Goal: Find specific page/section: Find specific page/section

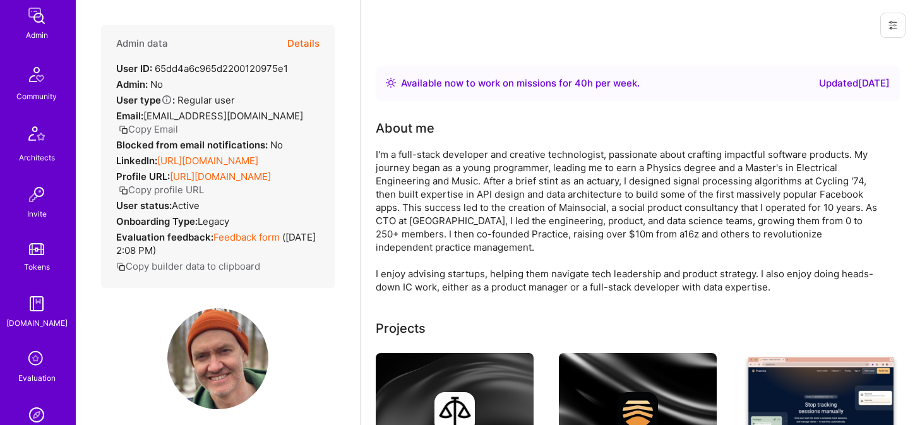
scroll to position [290, 0]
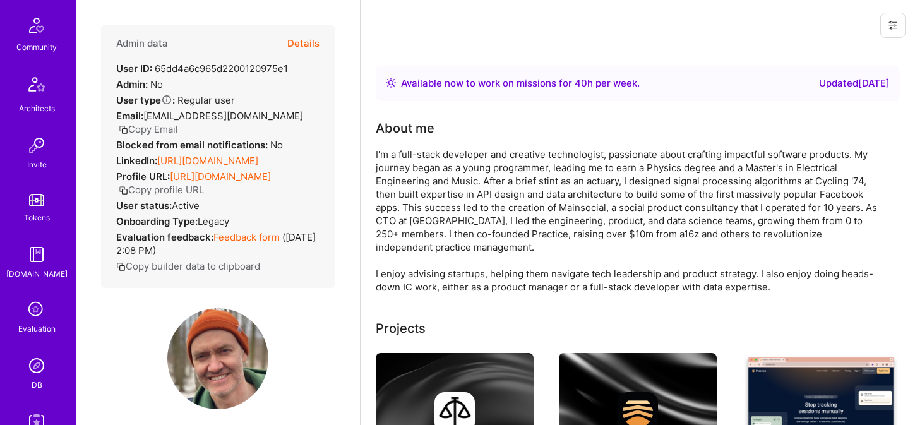
click at [35, 364] on img at bounding box center [36, 365] width 25 height 25
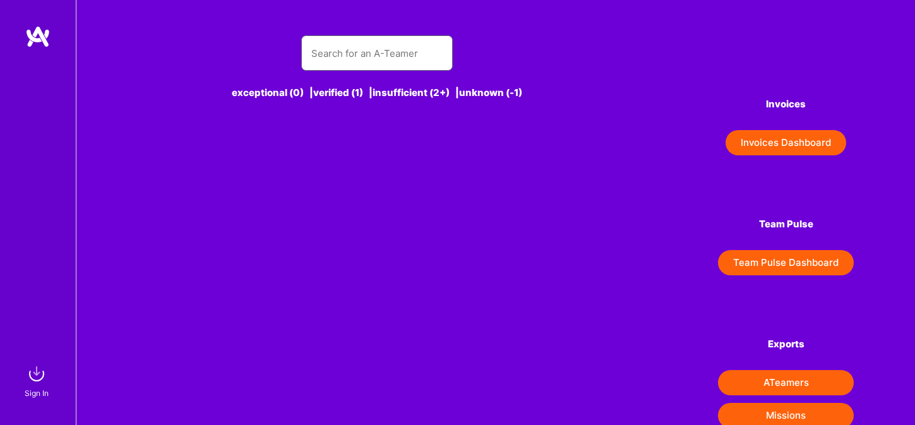
click at [342, 49] on input "text" at bounding box center [376, 53] width 131 height 32
paste input "[EMAIL_ADDRESS][DOMAIN_NAME]"
drag, startPoint x: 324, startPoint y: 52, endPoint x: 279, endPoint y: 54, distance: 45.5
click at [279, 54] on div "[EMAIL_ADDRESS][DOMAIN_NAME]" at bounding box center [377, 52] width 478 height 35
click at [368, 43] on input "okonkwo.ikechukwu01@gmail.com" at bounding box center [376, 53] width 131 height 32
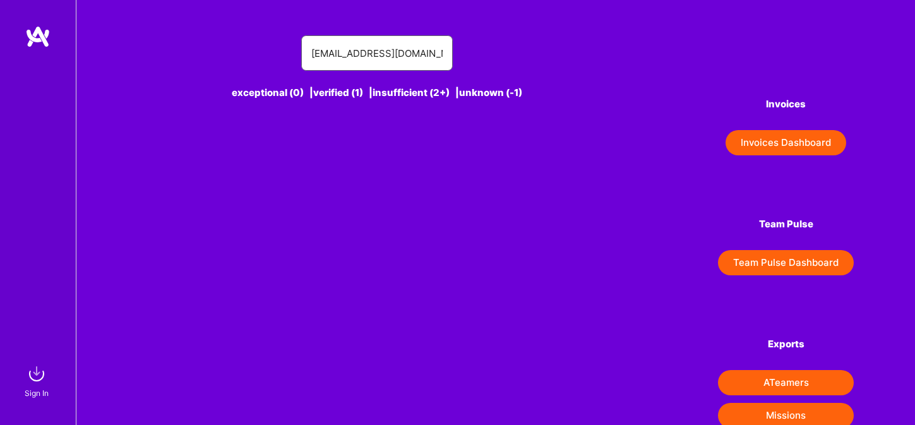
click at [367, 54] on input "okonkwo.ikechukwu01@gmail.com" at bounding box center [376, 53] width 131 height 32
drag, startPoint x: 352, startPoint y: 55, endPoint x: 272, endPoint y: 63, distance: 80.6
click at [272, 63] on div "okonkwo.ikechukwu01@gmail.com" at bounding box center [377, 52] width 478 height 35
type input "okonkwo"
click at [272, 63] on div "okonkwo" at bounding box center [377, 52] width 478 height 35
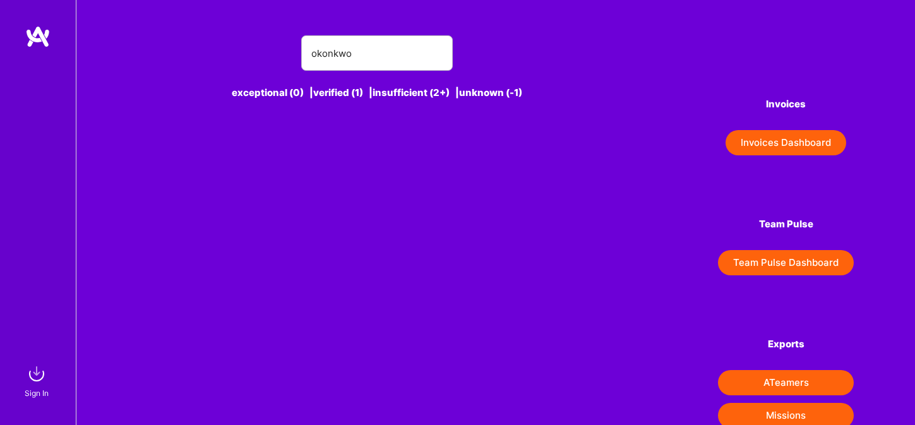
click at [309, 56] on div "okonkwo" at bounding box center [376, 52] width 151 height 35
click at [312, 56] on input "okonkwo" at bounding box center [376, 53] width 131 height 32
click at [341, 52] on input "okonkwo" at bounding box center [376, 53] width 131 height 32
click at [382, 38] on input "text" at bounding box center [376, 53] width 131 height 32
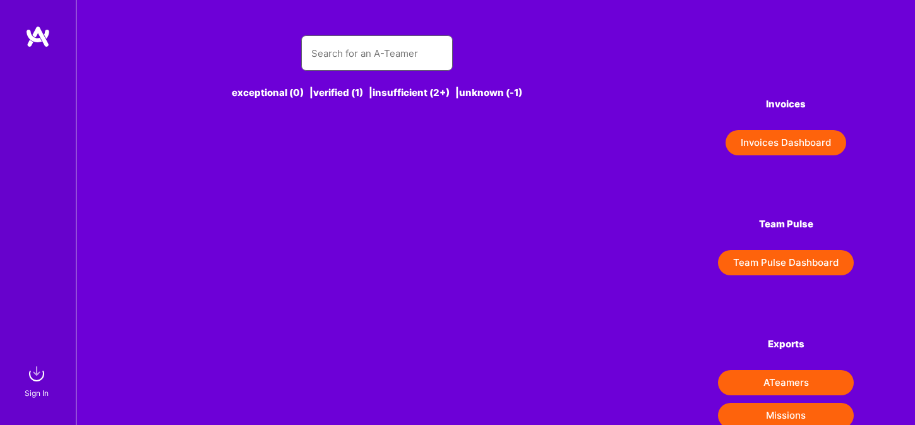
paste input "Kiril Ralinovski"
type input "Kiril Ralinovski"
click at [311, 52] on input "Kiril Ralinovski" at bounding box center [376, 53] width 131 height 32
click at [40, 378] on img at bounding box center [36, 373] width 25 height 25
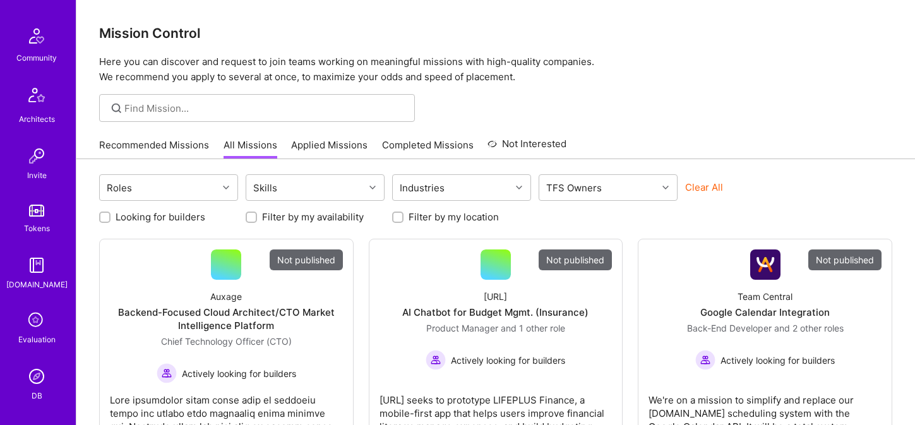
scroll to position [290, 0]
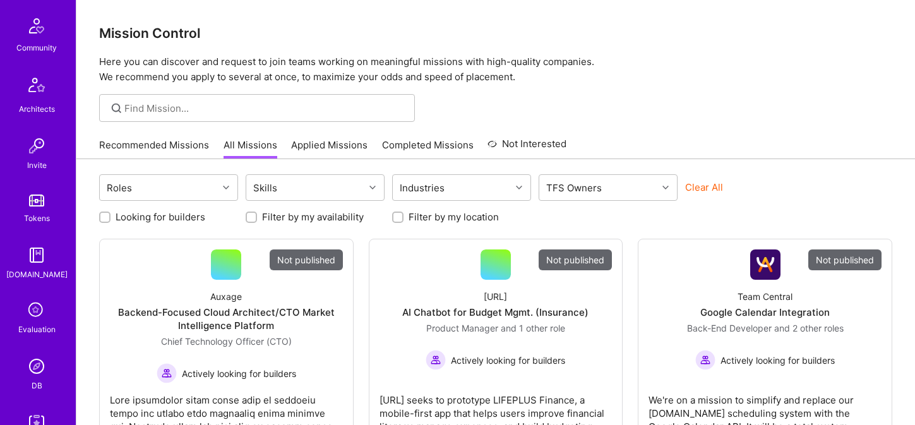
click at [35, 372] on img at bounding box center [36, 365] width 25 height 25
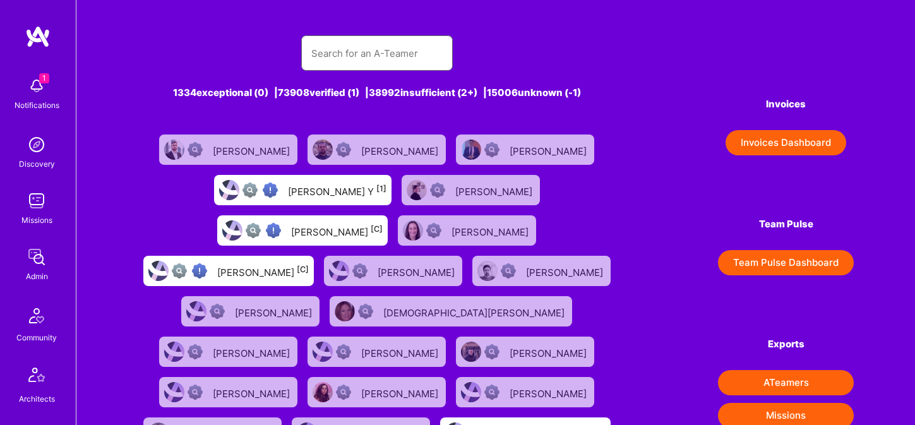
click at [383, 47] on input "text" at bounding box center [376, 53] width 131 height 32
paste input "Kiril Ralinovski"
type input "Kiril Ralinovski"
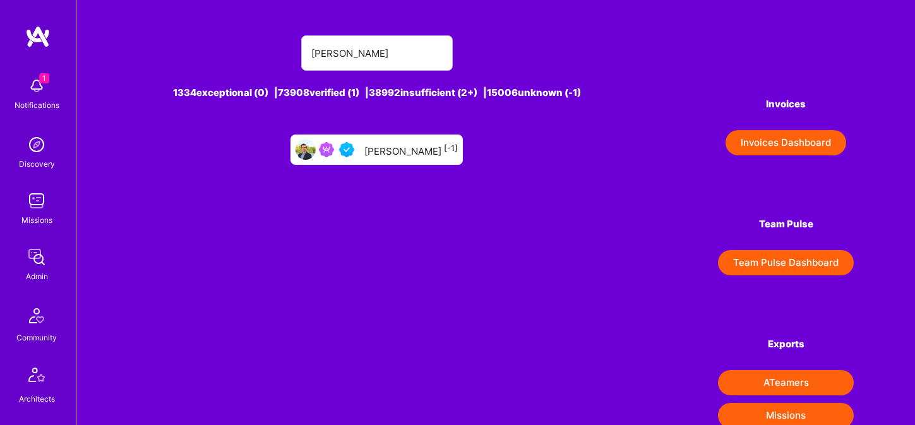
click at [420, 140] on div "Kiril Ralinovski [-1]" at bounding box center [376, 149] width 172 height 30
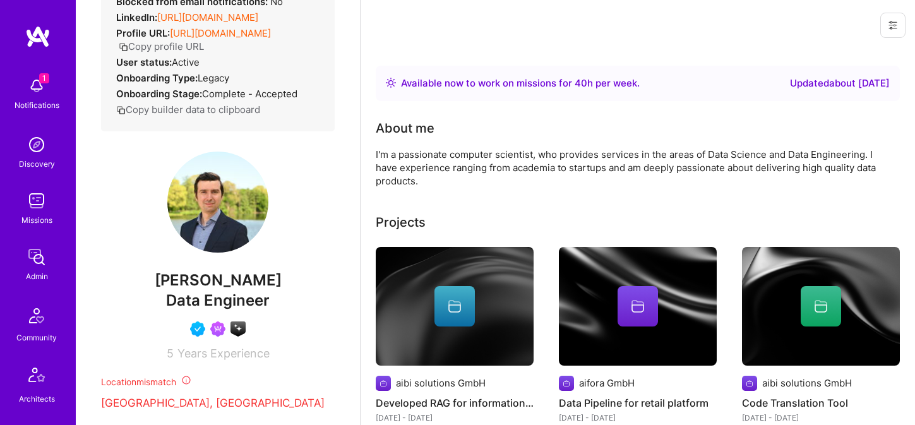
scroll to position [162, 0]
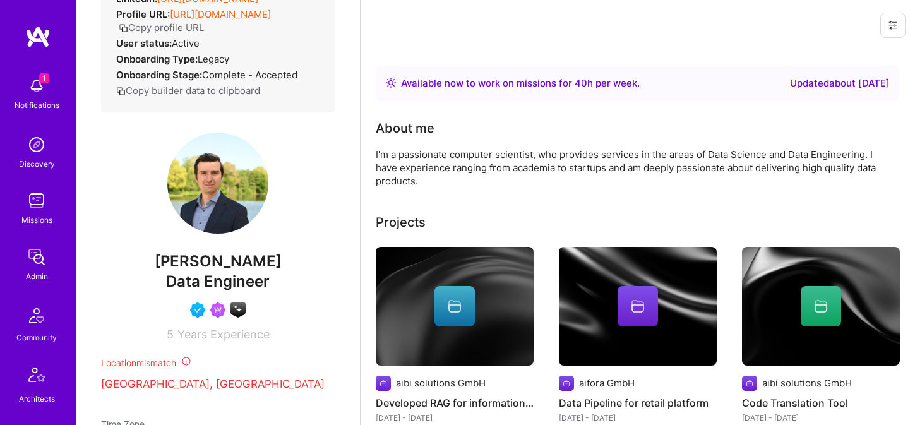
click at [213, 290] on span "Data Engineer" at bounding box center [218, 281] width 104 height 18
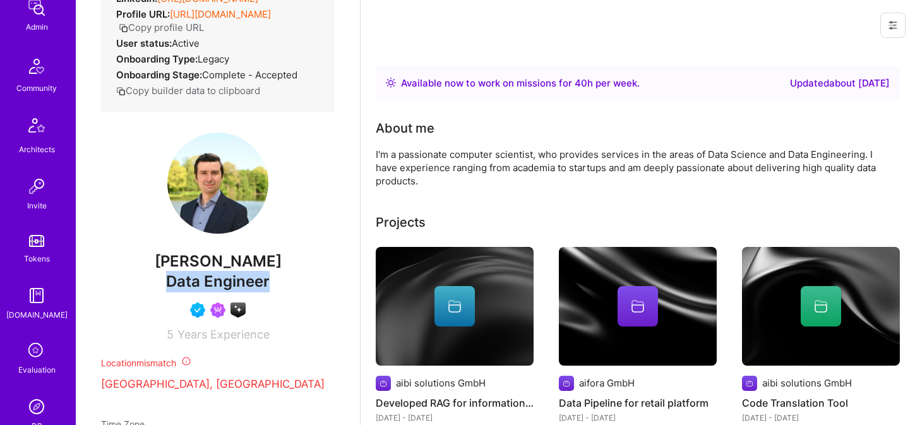
scroll to position [262, 0]
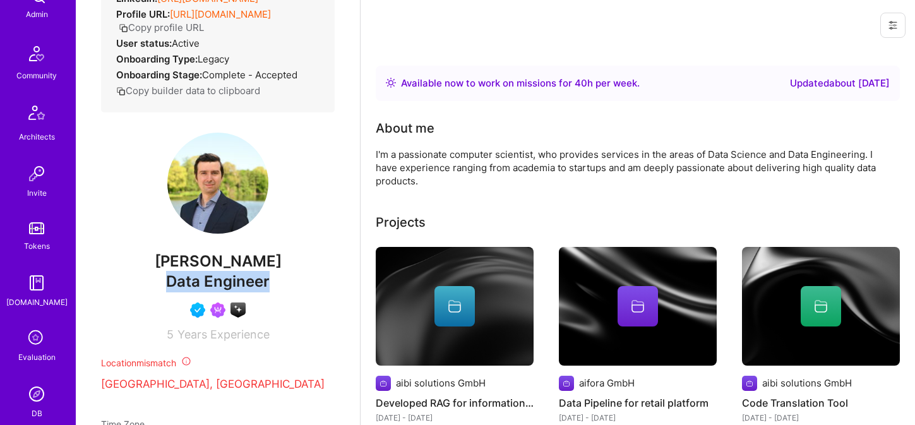
click at [36, 388] on img at bounding box center [36, 393] width 25 height 25
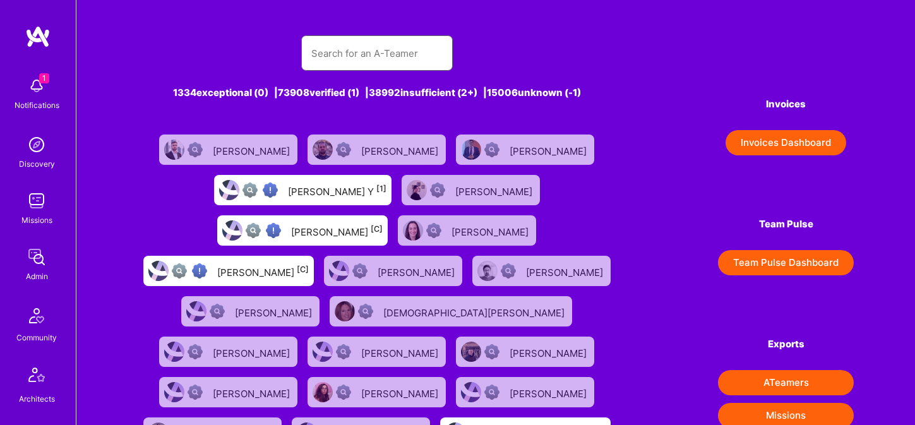
click at [343, 53] on input "text" at bounding box center [376, 53] width 131 height 32
paste input "Daniel Scain"
type input "Daniel Scain"
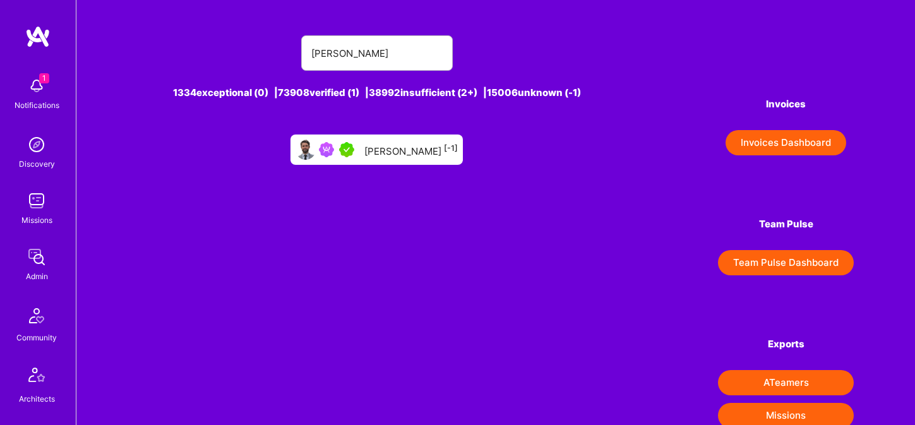
click at [396, 153] on div "Daniel Scain [-1]" at bounding box center [410, 149] width 93 height 16
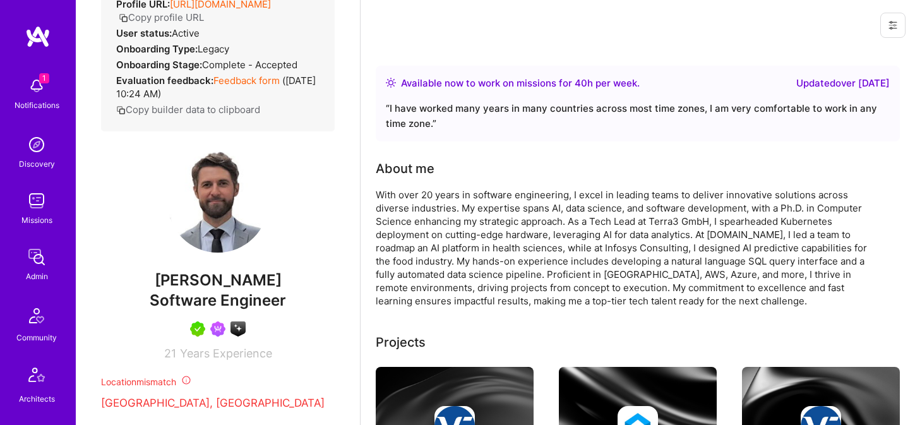
scroll to position [247, 0]
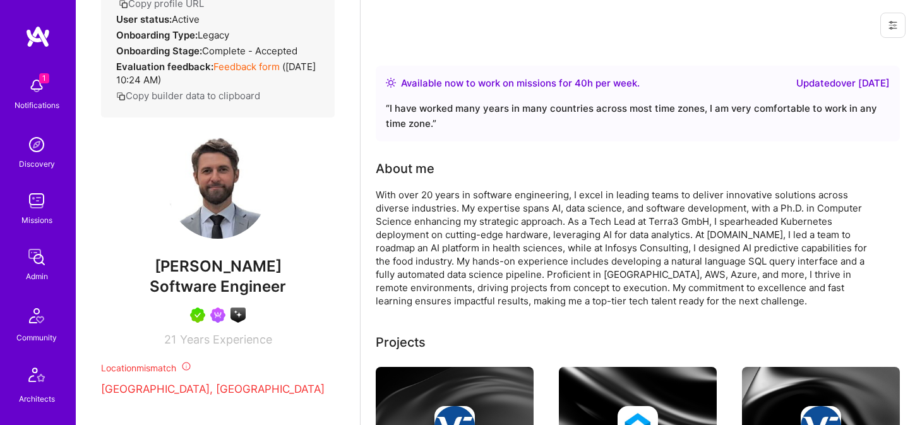
click at [201, 283] on span "Software Engineer" at bounding box center [218, 286] width 136 height 18
copy span "Software Engineer"
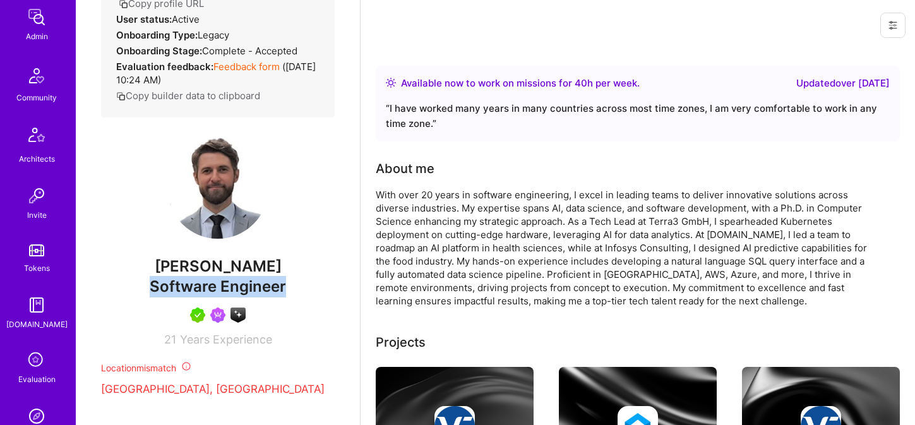
scroll to position [270, 0]
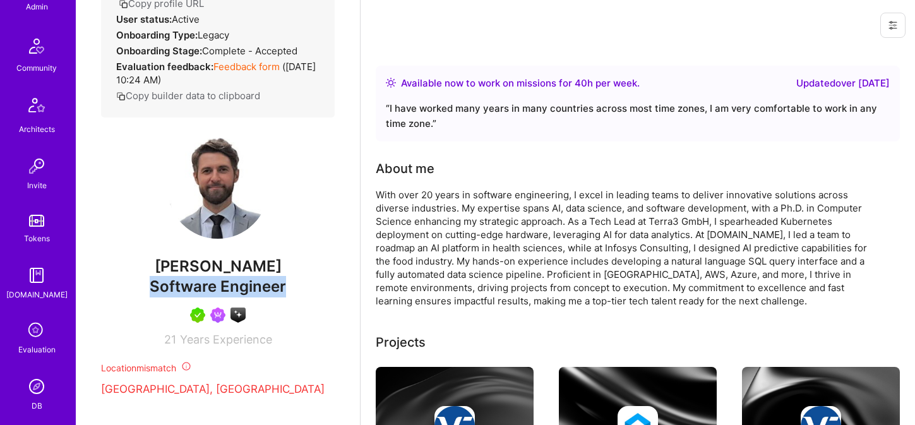
click at [35, 391] on img at bounding box center [36, 386] width 25 height 25
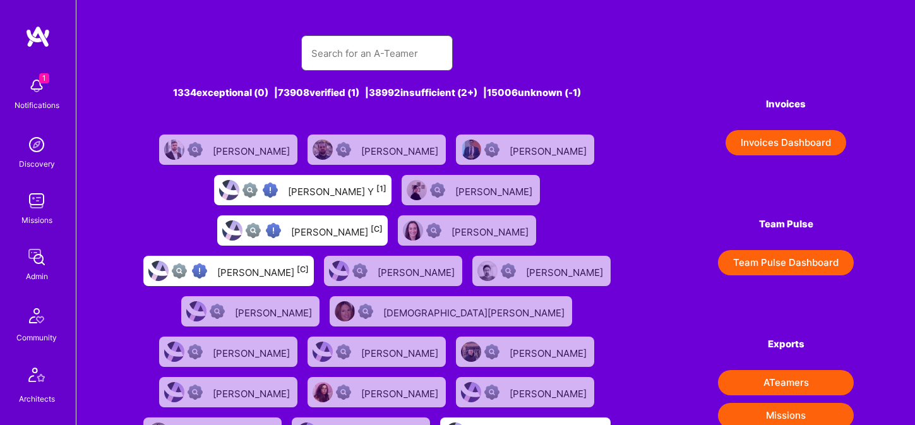
click at [345, 57] on input "text" at bounding box center [376, 53] width 131 height 32
paste input "okonkwo.ikechukwu01@gmail.com"
type input "okonkwo.ikechukwu01@gmail.com"
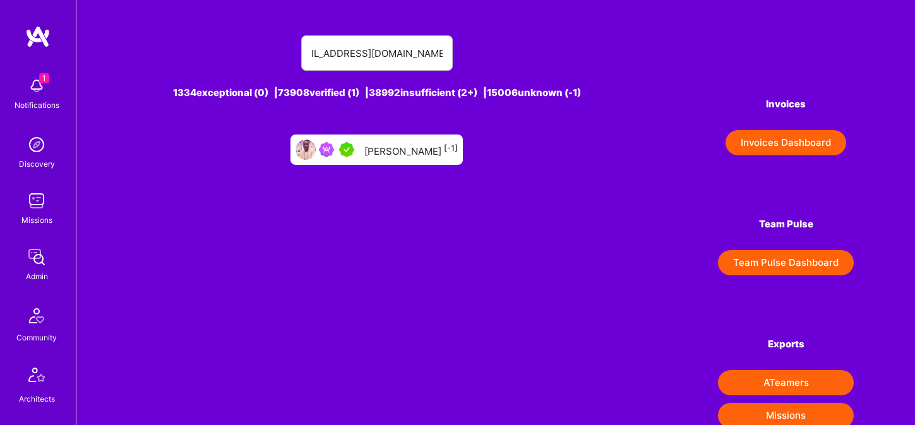
click at [391, 146] on div "Edwin O [-1]" at bounding box center [410, 149] width 93 height 16
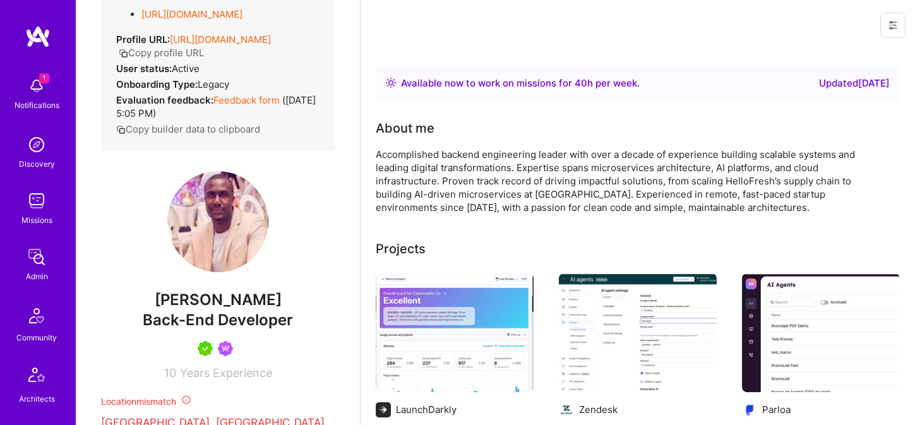
scroll to position [326, 0]
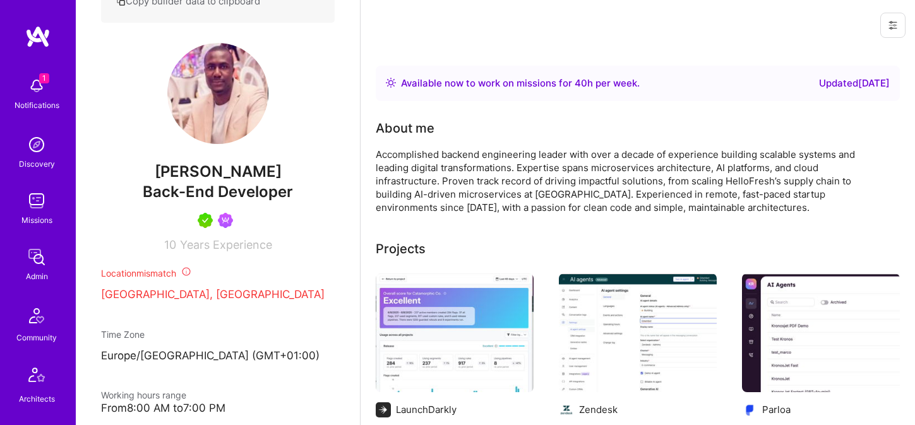
click at [208, 181] on span "Edwin O" at bounding box center [218, 171] width 234 height 19
copy span "Edwin O"
click at [220, 201] on span "Back-End Developer" at bounding box center [218, 191] width 150 height 18
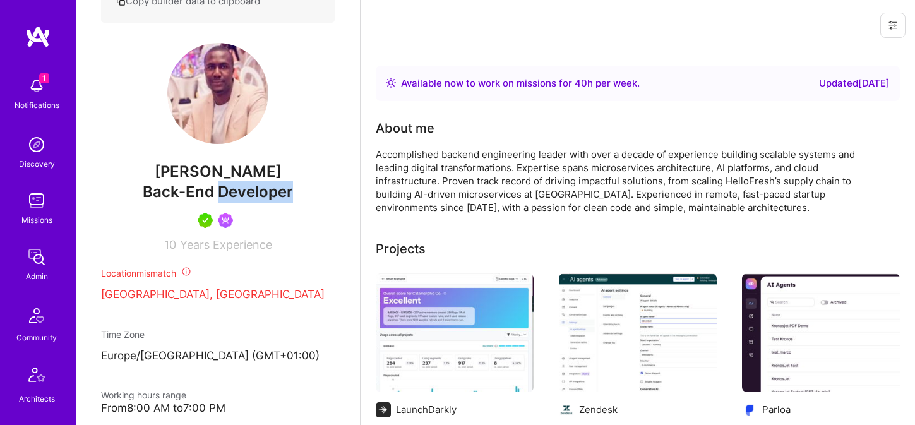
click at [220, 201] on span "Back-End Developer" at bounding box center [218, 191] width 150 height 18
copy span "Back-End Developer"
click at [229, 181] on span "Edwin O" at bounding box center [218, 171] width 234 height 19
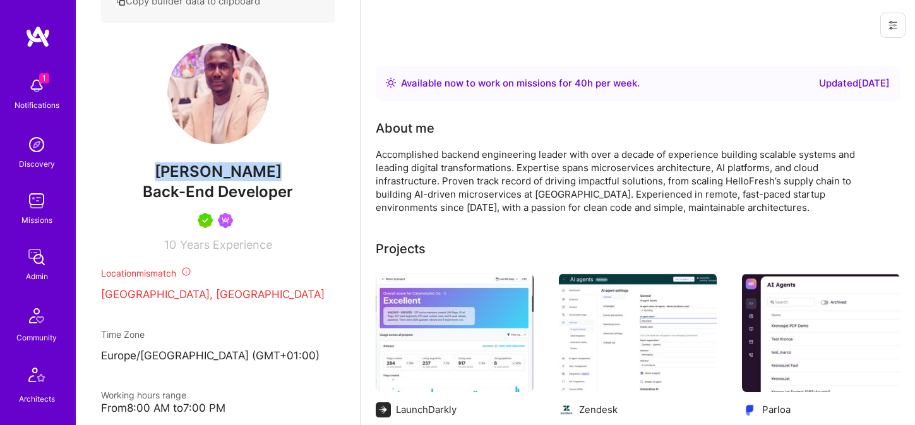
click at [229, 181] on span "Edwin O" at bounding box center [218, 171] width 234 height 19
copy span "Edwin O"
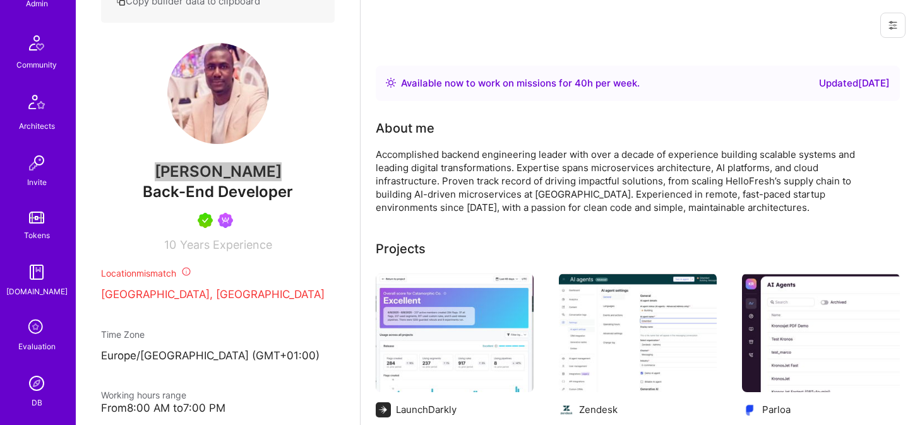
scroll to position [285, 0]
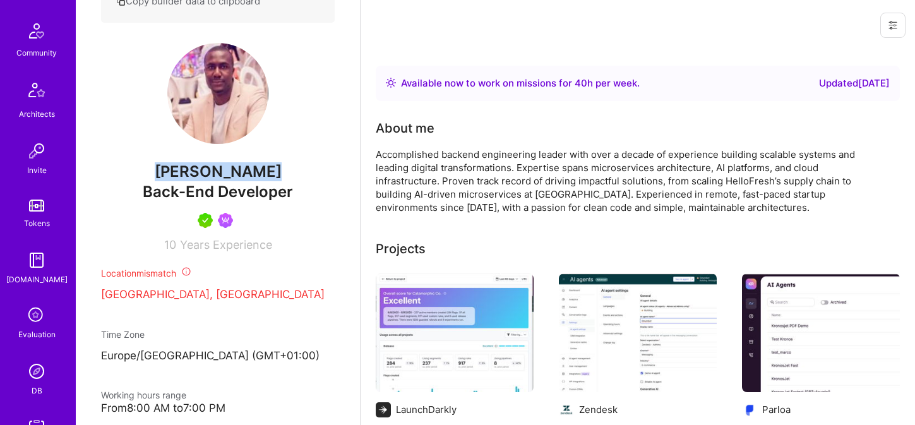
click at [37, 363] on img at bounding box center [36, 371] width 25 height 25
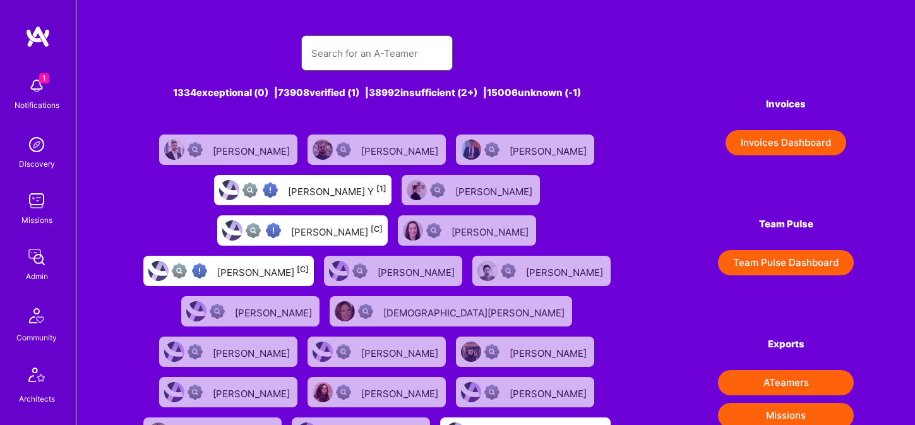
click at [371, 54] on input "text" at bounding box center [376, 53] width 131 height 32
paste input "Berkan Hiziroglu"
type input "Berkan Hiziroglu"
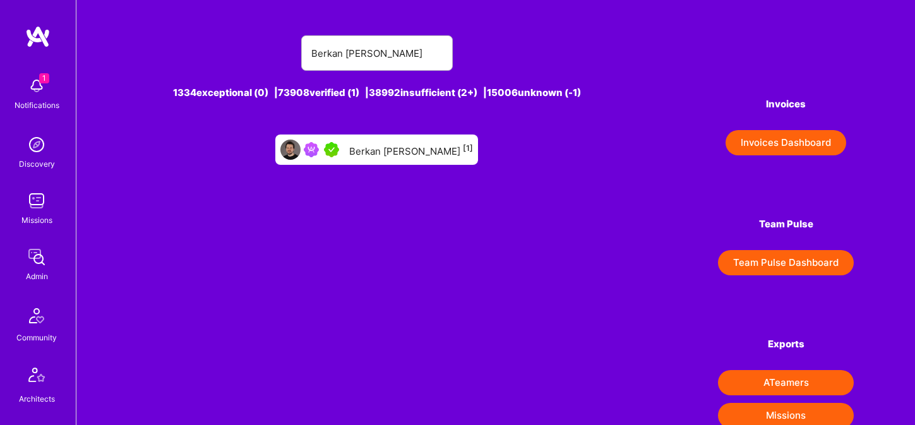
click at [429, 145] on div "Berkan Hiziroglu [1]" at bounding box center [411, 149] width 124 height 16
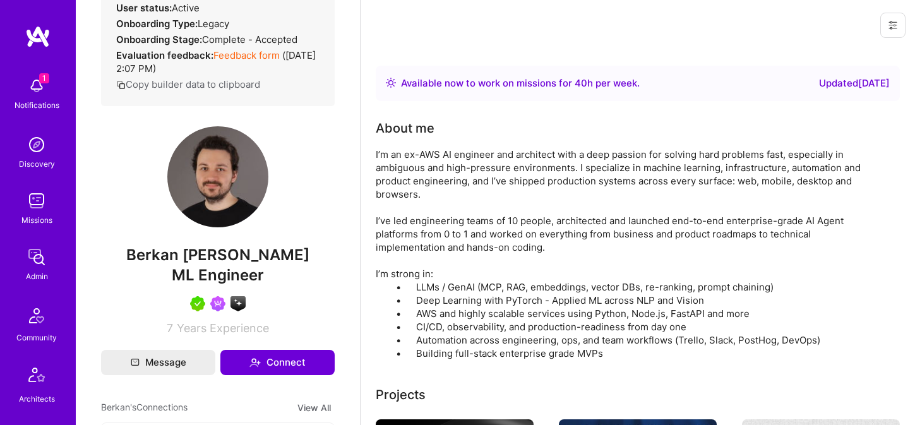
scroll to position [199, 0]
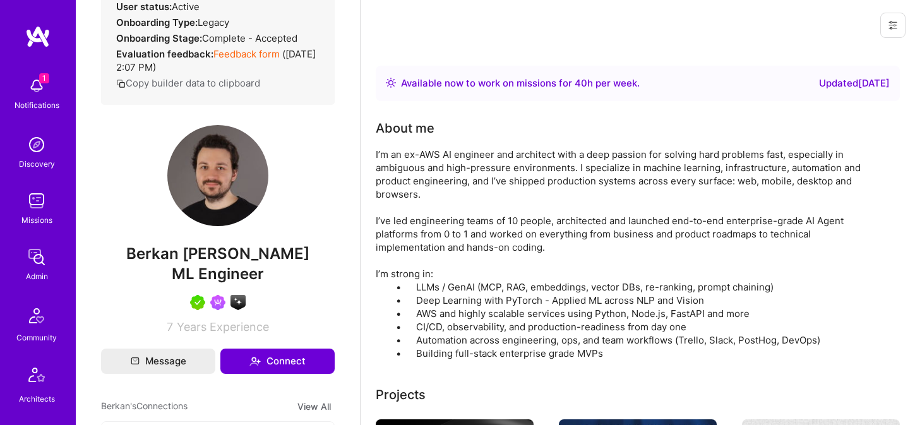
click at [211, 283] on span "ML Engineer" at bounding box center [218, 273] width 92 height 18
copy span "ML Engineer"
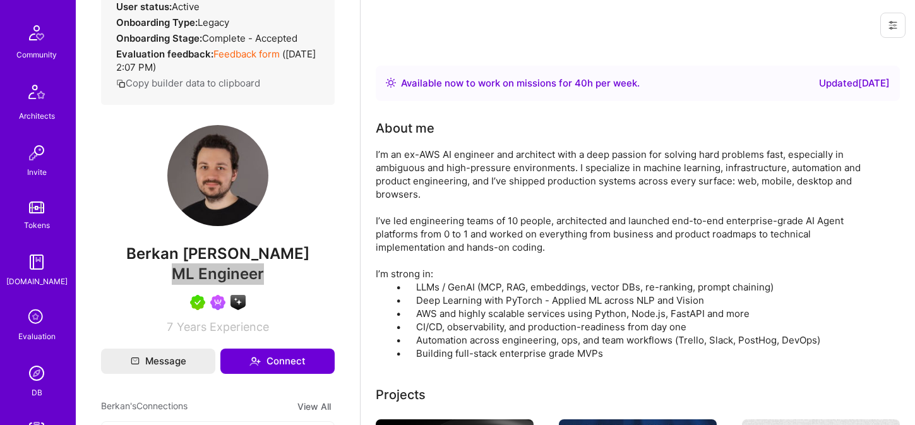
scroll to position [295, 0]
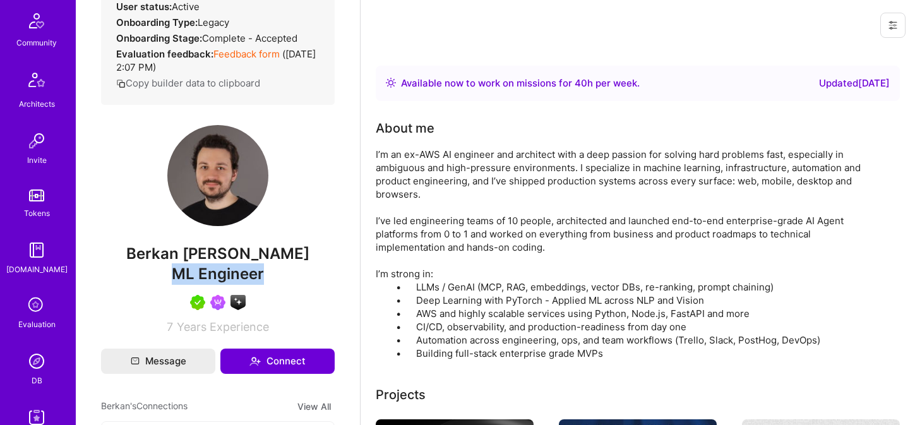
click at [34, 354] on img at bounding box center [36, 360] width 25 height 25
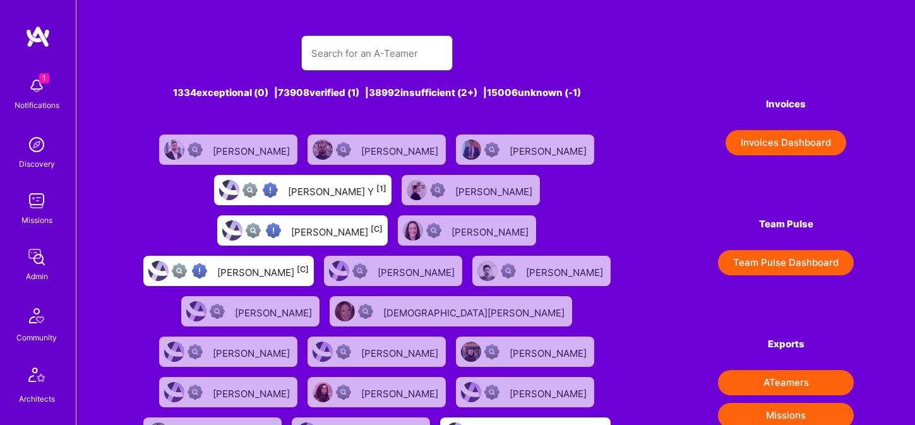
click at [369, 66] on input "text" at bounding box center [376, 53] width 131 height 32
paste input "Harrison Bralower"
type input "Harrison Bralower"
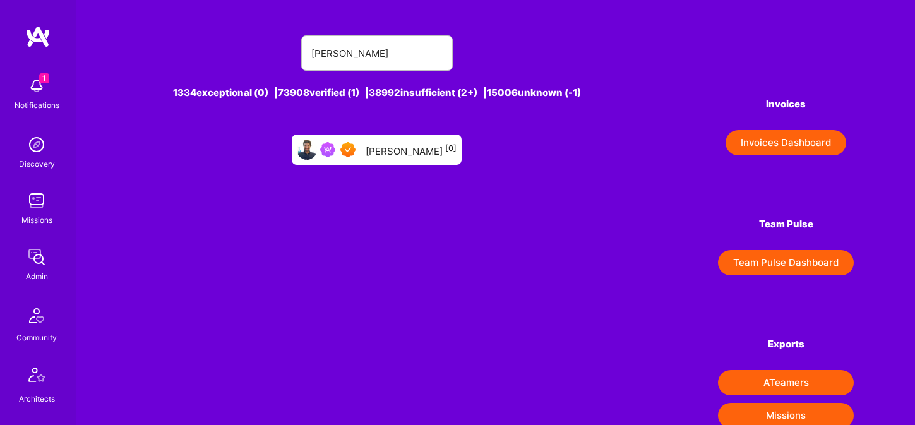
click at [396, 145] on div "Harrison Bralower [0]" at bounding box center [410, 149] width 91 height 16
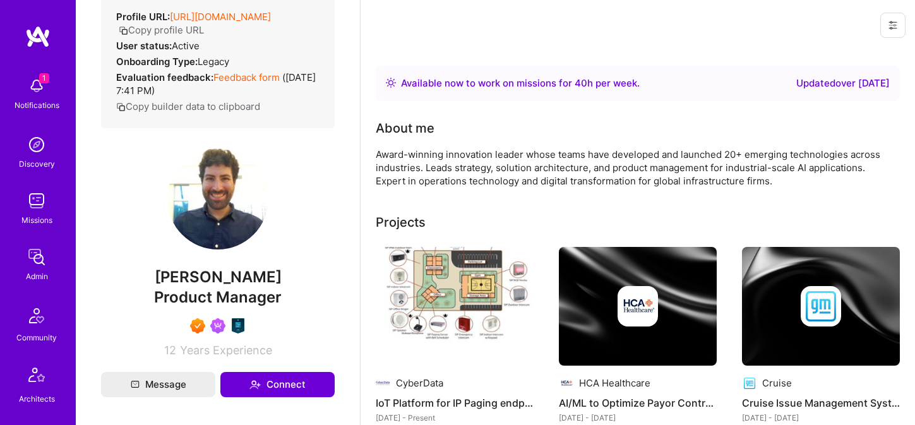
scroll to position [220, 0]
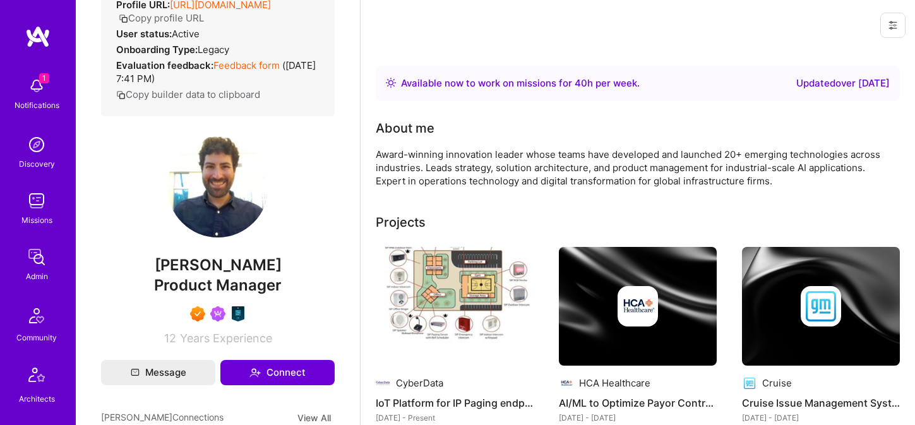
click at [225, 276] on span "Product Manager" at bounding box center [218, 285] width 128 height 18
copy span "Product Manager"
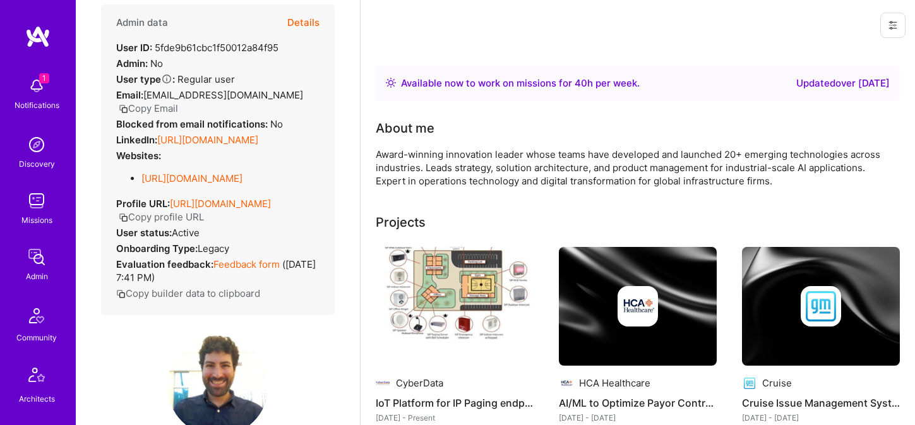
scroll to position [0, 0]
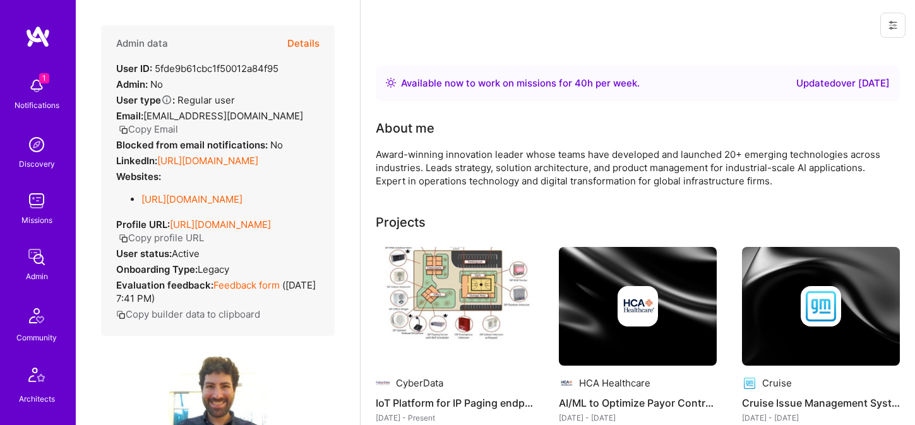
click at [178, 122] on button "Copy Email" at bounding box center [148, 128] width 59 height 13
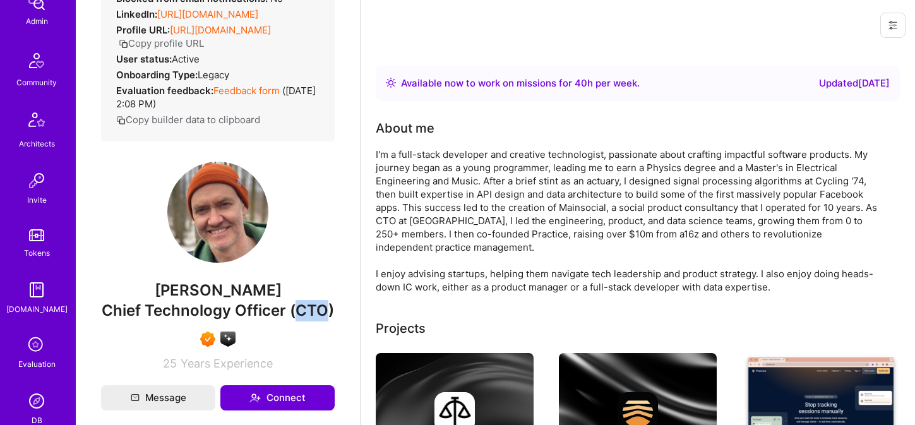
scroll to position [259, 0]
click at [39, 393] on img at bounding box center [36, 396] width 25 height 25
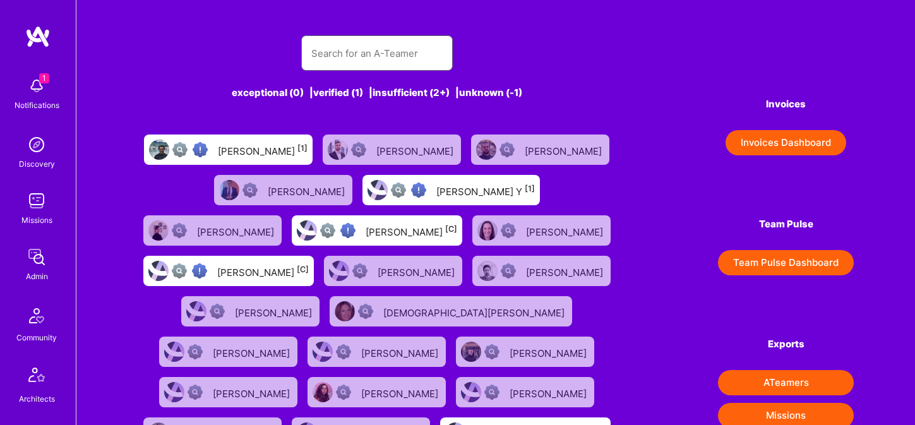
click at [350, 54] on input "text" at bounding box center [376, 53] width 131 height 32
paste input "Augusto Soares"
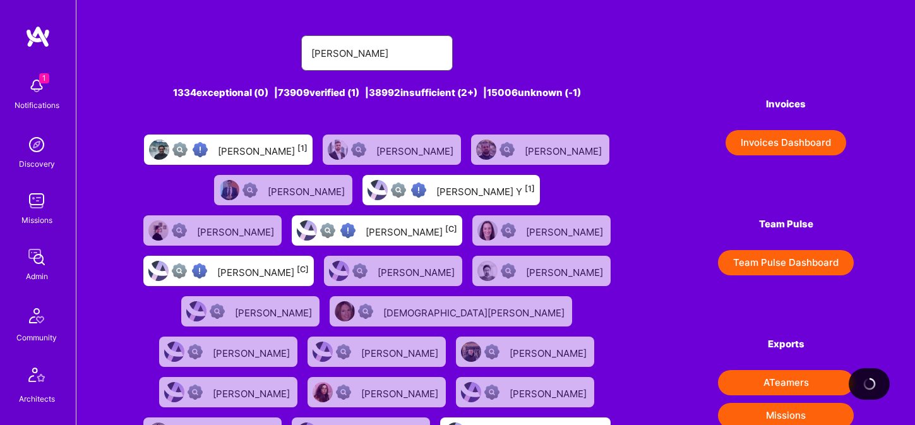
type input "Augusto Soares"
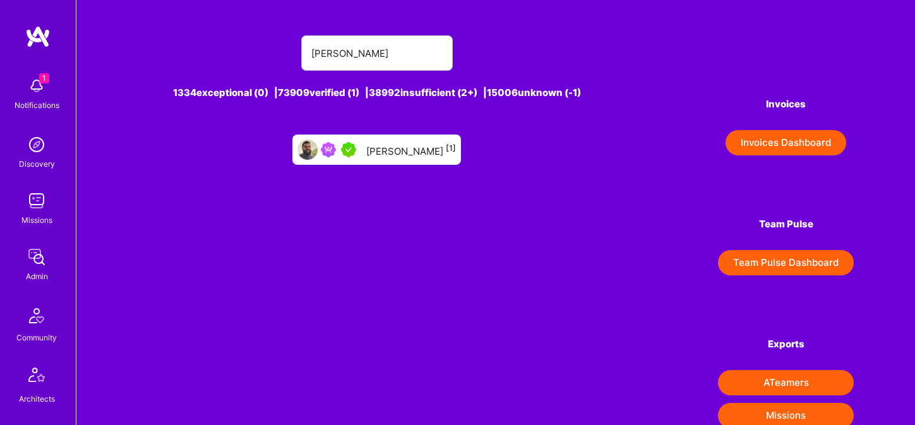
click at [391, 145] on div "Augusto Soares [1]" at bounding box center [411, 149] width 90 height 16
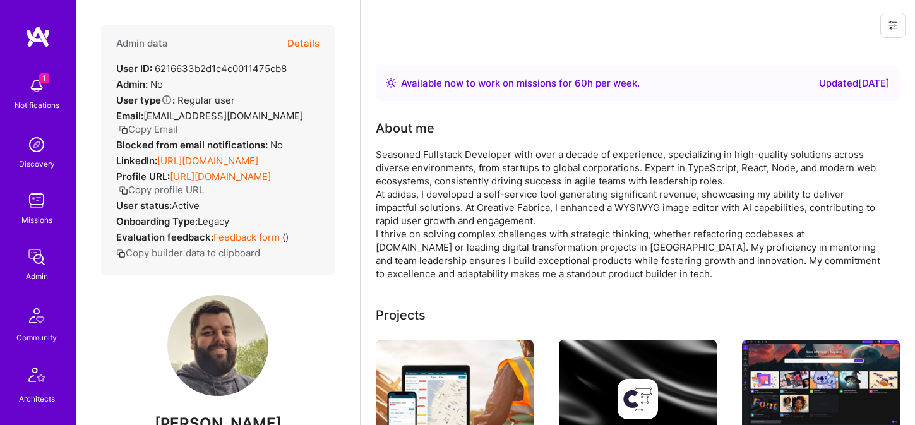
click at [157, 128] on button "Copy Email" at bounding box center [148, 128] width 59 height 13
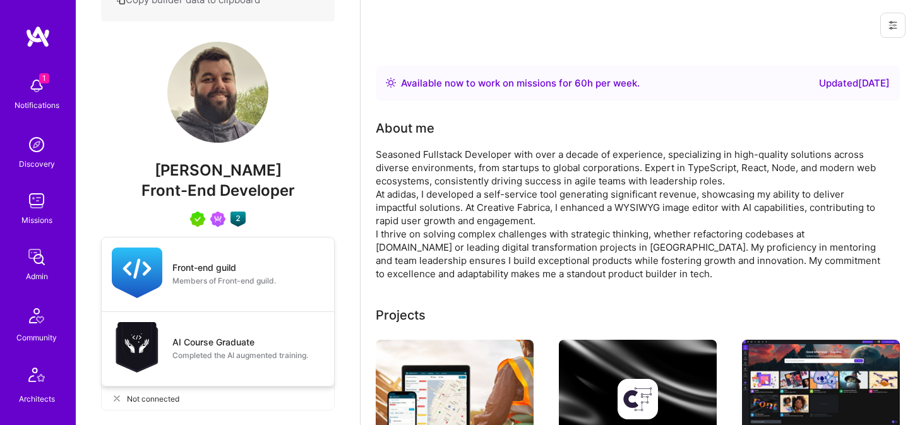
scroll to position [256, 0]
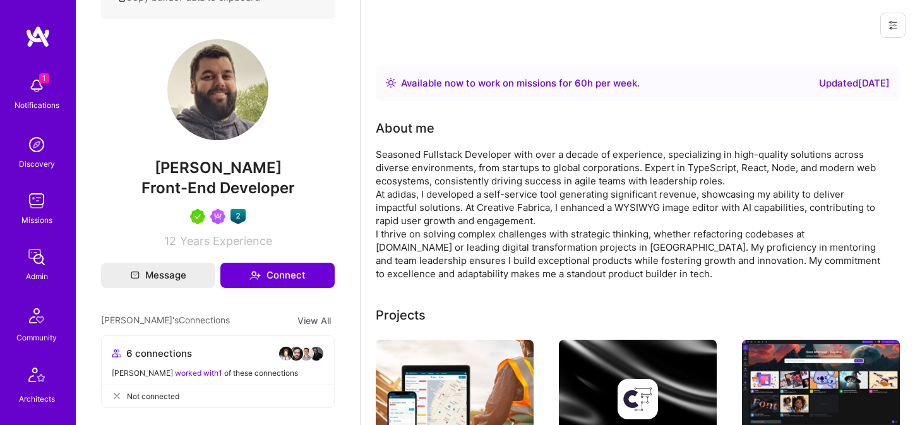
click at [199, 199] on div "Front-End Developer" at bounding box center [218, 187] width 234 height 21
click at [201, 197] on span "Front-End Developer" at bounding box center [217, 188] width 153 height 18
copy span "Front-End Developer"
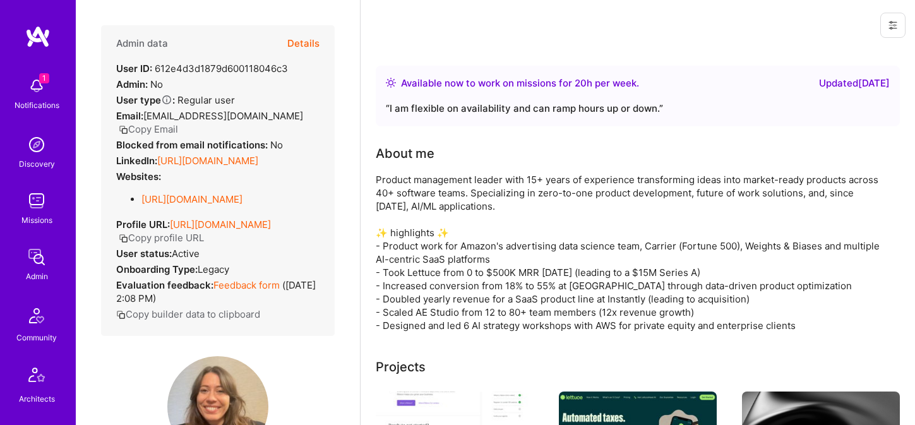
click at [178, 122] on button "Copy Email" at bounding box center [148, 128] width 59 height 13
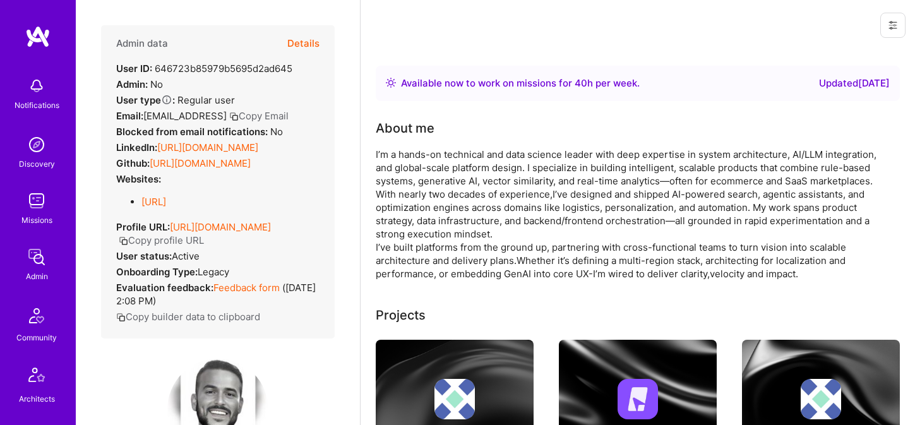
click at [269, 111] on button "Copy Email" at bounding box center [258, 115] width 59 height 13
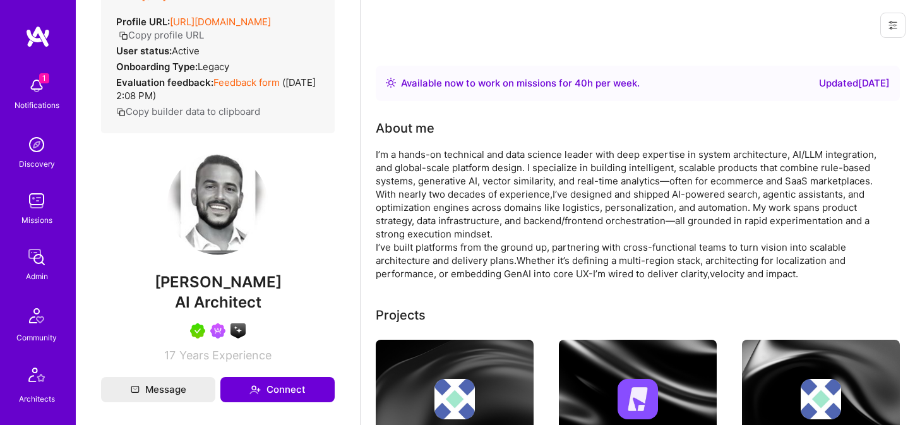
scroll to position [320, 0]
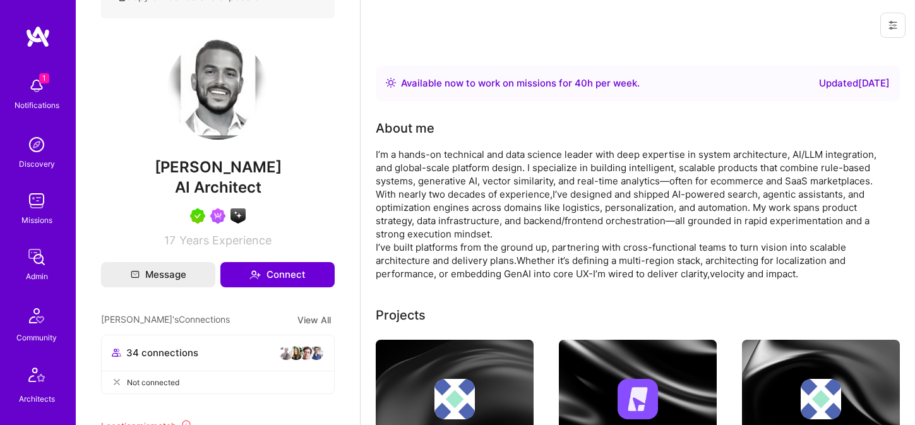
click at [215, 196] on span "AI Architect" at bounding box center [218, 187] width 86 height 18
copy span "AI Architect"
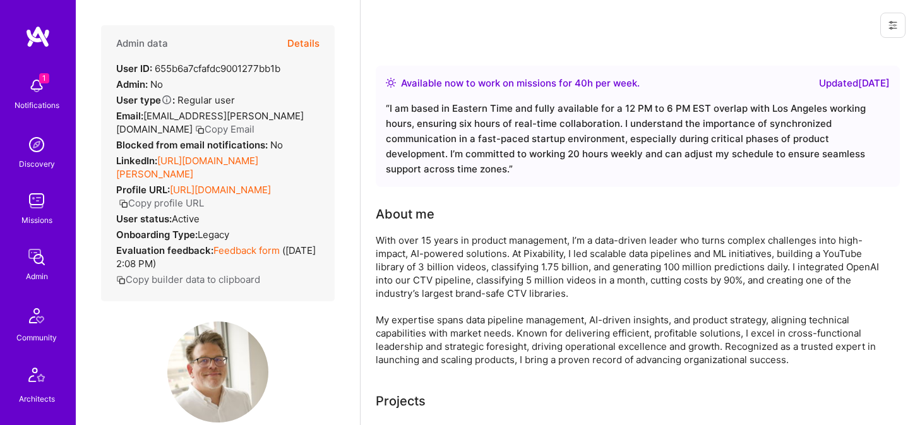
click at [195, 128] on button "Copy Email" at bounding box center [224, 128] width 59 height 13
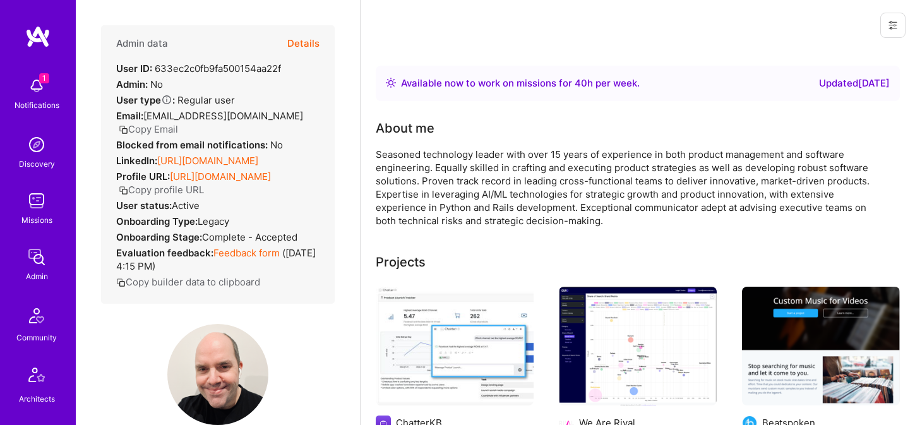
scroll to position [170, 0]
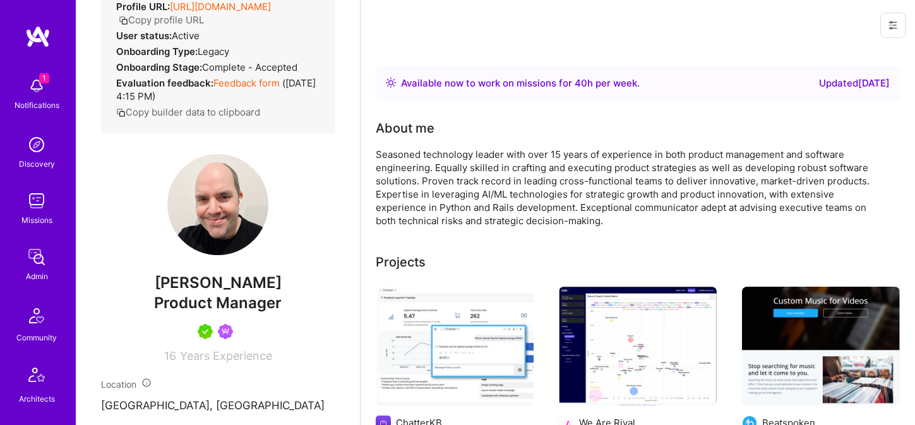
click at [207, 307] on span "Product Manager" at bounding box center [218, 303] width 128 height 18
copy span "Product Manager"
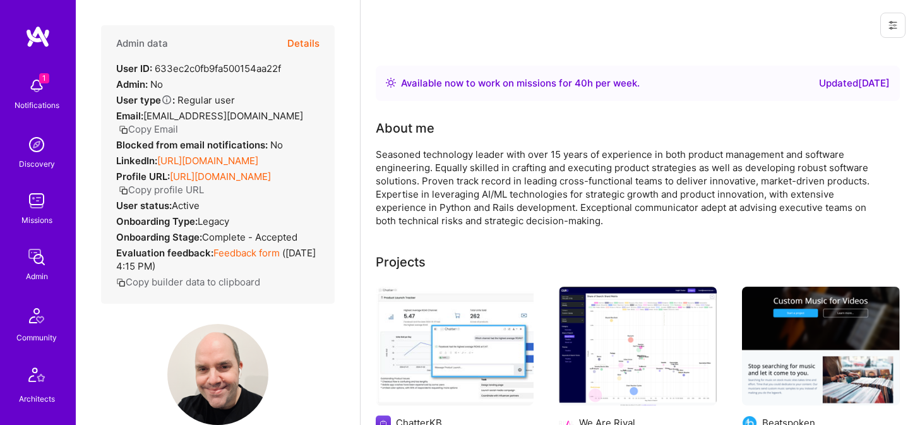
click at [307, 44] on button "Details" at bounding box center [303, 43] width 32 height 37
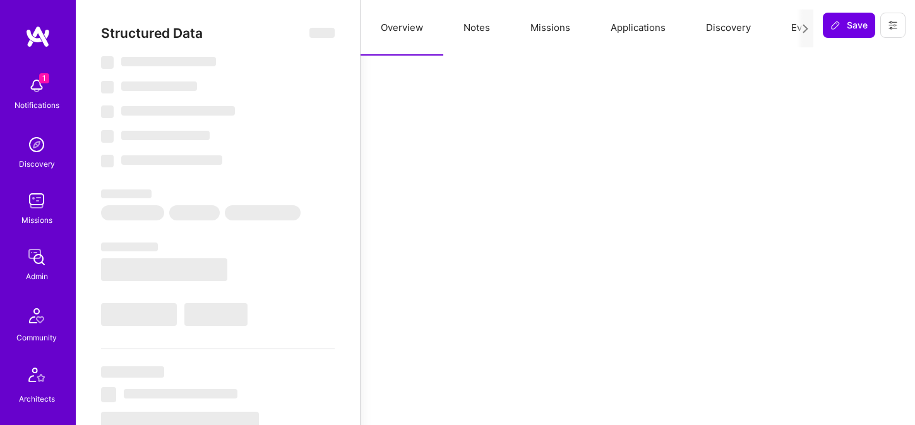
click at [469, 28] on button "Notes" at bounding box center [476, 28] width 67 height 56
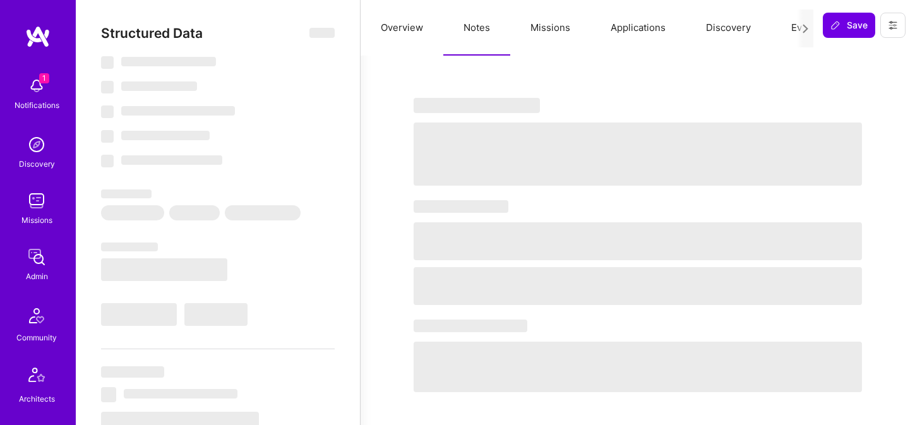
select select "Right Now"
select select "5"
select select "7"
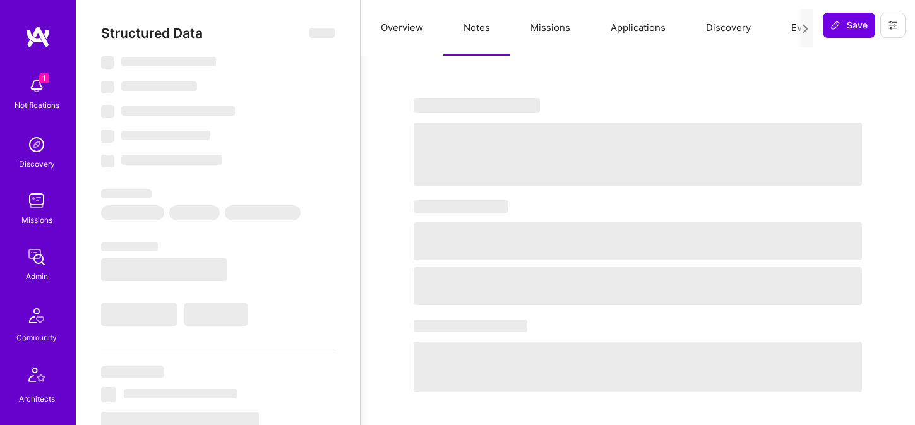
select select "US"
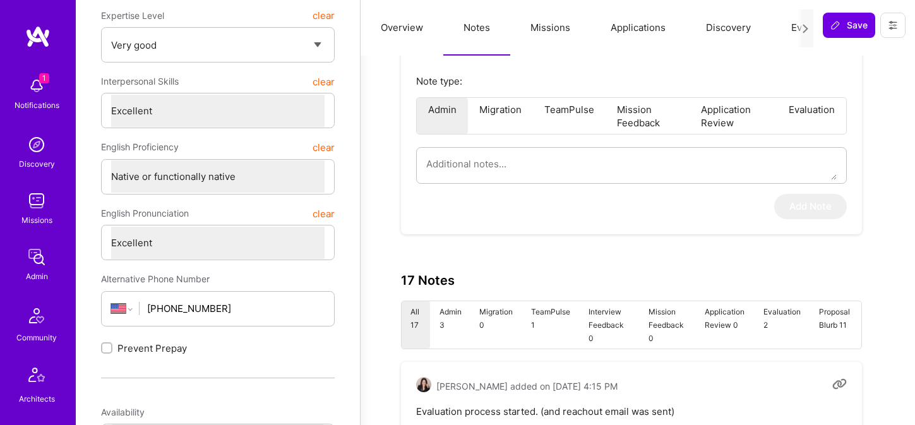
scroll to position [268, 0]
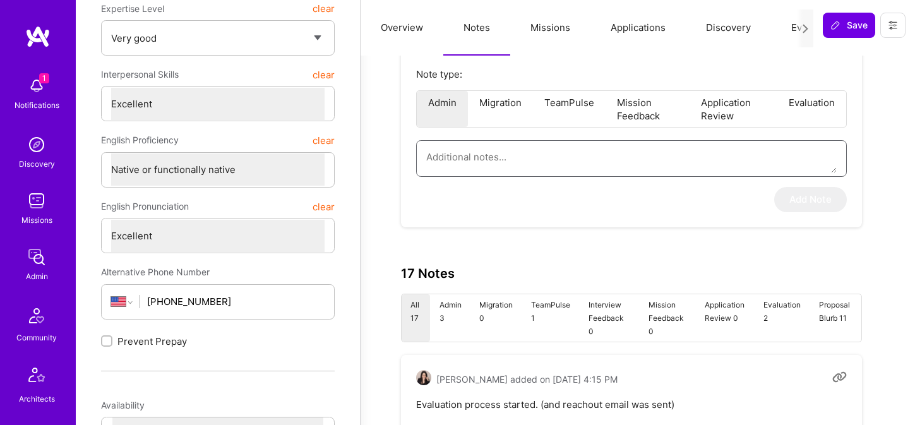
click at [529, 152] on textarea at bounding box center [631, 157] width 410 height 32
paste textarea "This is a summary of the application form of Frank Fernandez for the AI/ML Guil…"
type textarea "x"
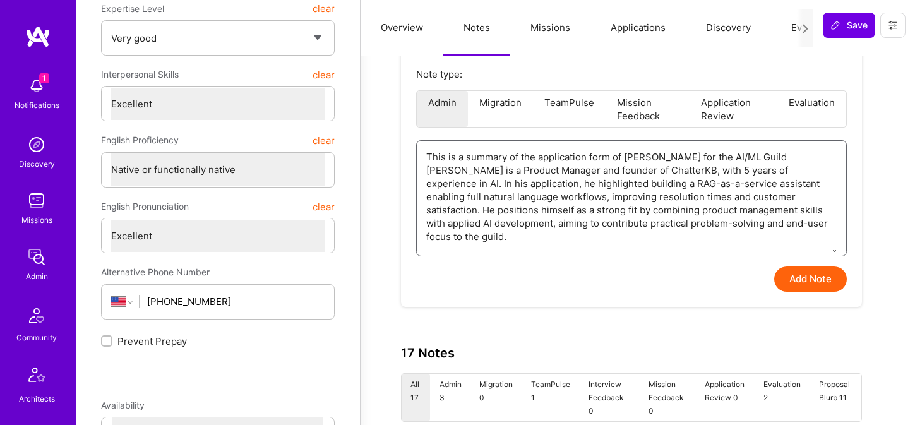
type textarea "This is a summary of the application form of Frank Fernandez for the AI/ML Guil…"
type textarea "x"
type textarea "This is a summary of the application form of Frank Fernandez for the AI/ML Guil…"
type textarea "x"
type textarea "This is a summary of the application form of Frank Fernandez for the AI/ML Guil…"
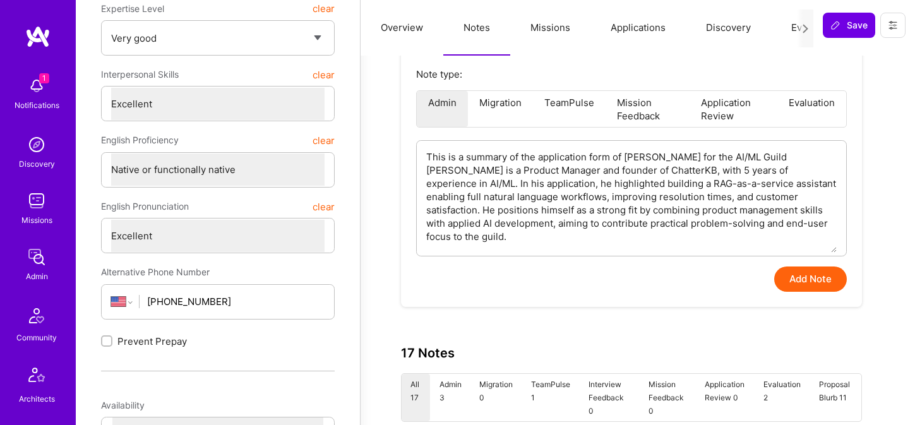
click at [826, 276] on button "Add Note" at bounding box center [810, 278] width 73 height 25
type textarea "x"
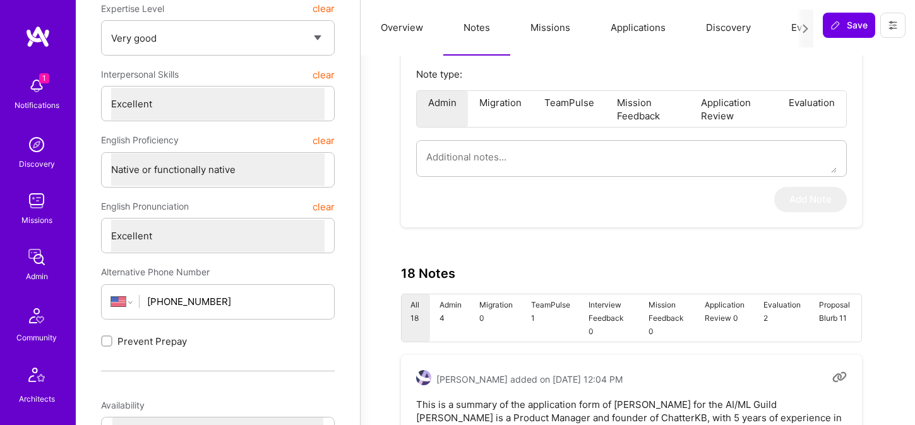
click at [792, 30] on button "Evaluation" at bounding box center [814, 28] width 86 height 56
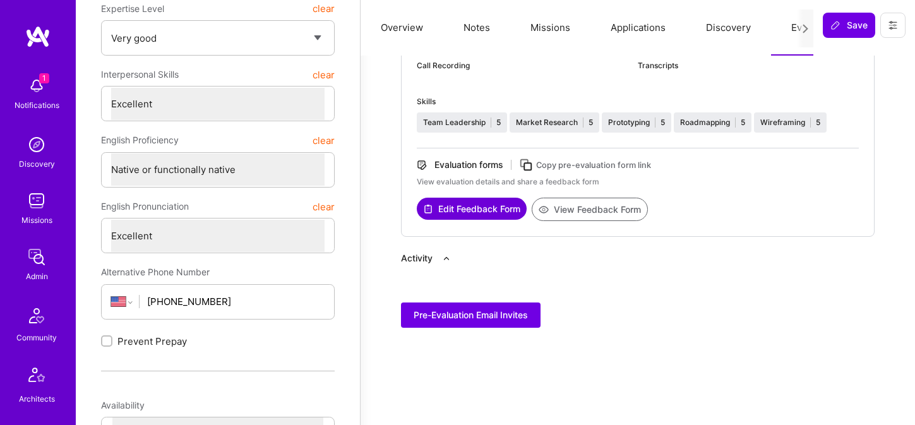
click at [581, 215] on button "View Feedback Form" at bounding box center [590, 209] width 116 height 23
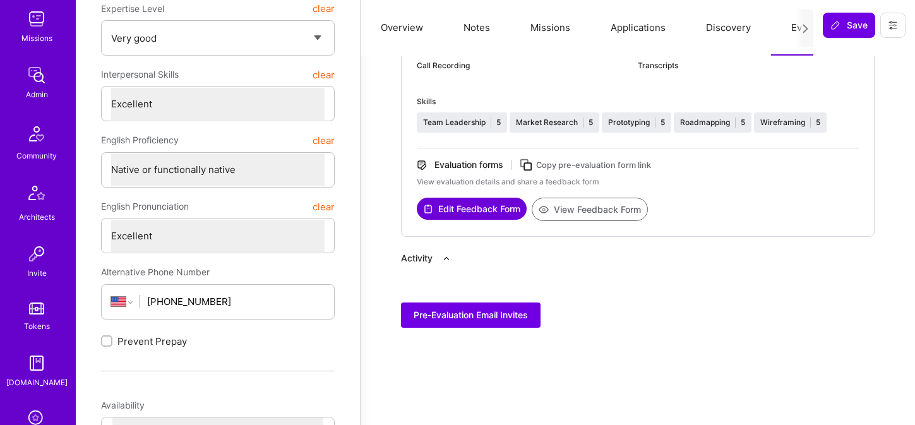
scroll to position [381, 0]
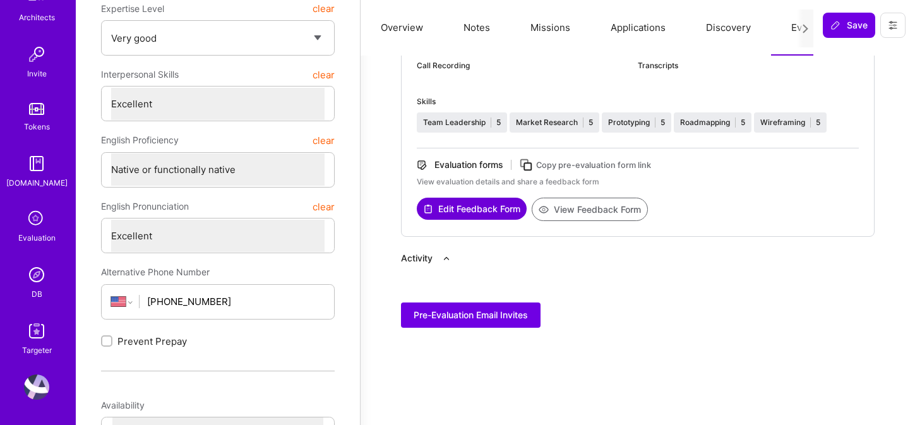
click at [42, 263] on img at bounding box center [36, 274] width 25 height 25
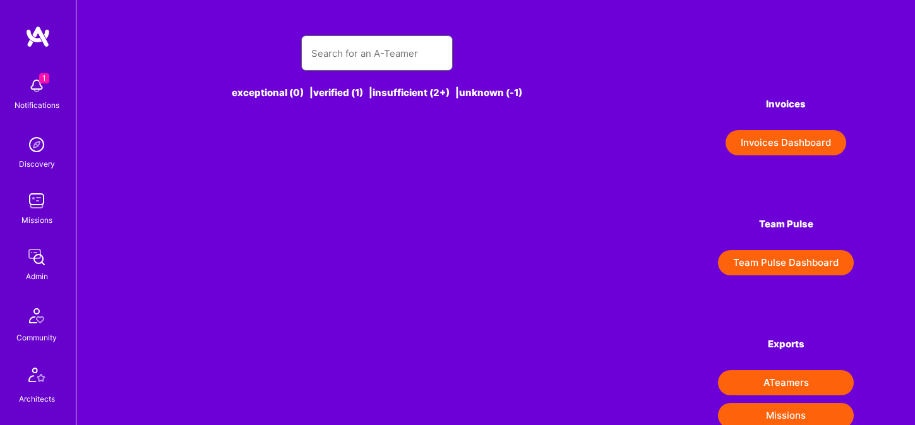
click at [351, 57] on input "text" at bounding box center [376, 53] width 131 height 32
paste input "[PERSON_NAME]"
type input "[PERSON_NAME]"
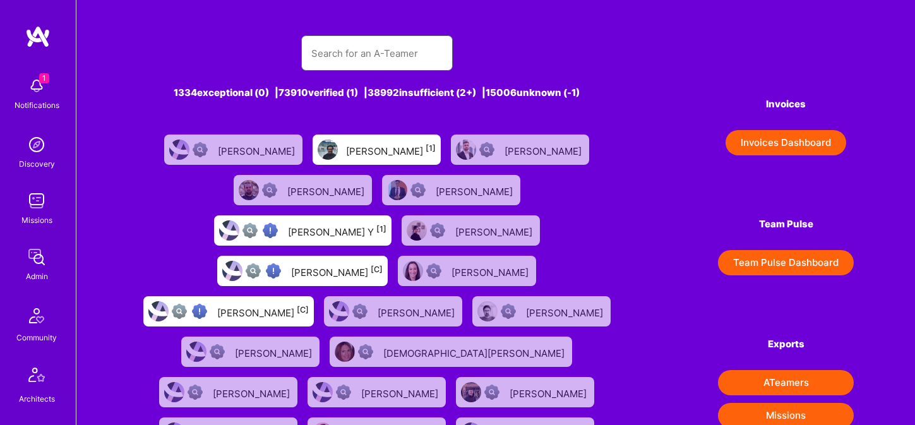
paste input "[PERSON_NAME]"
type input "[PERSON_NAME]"
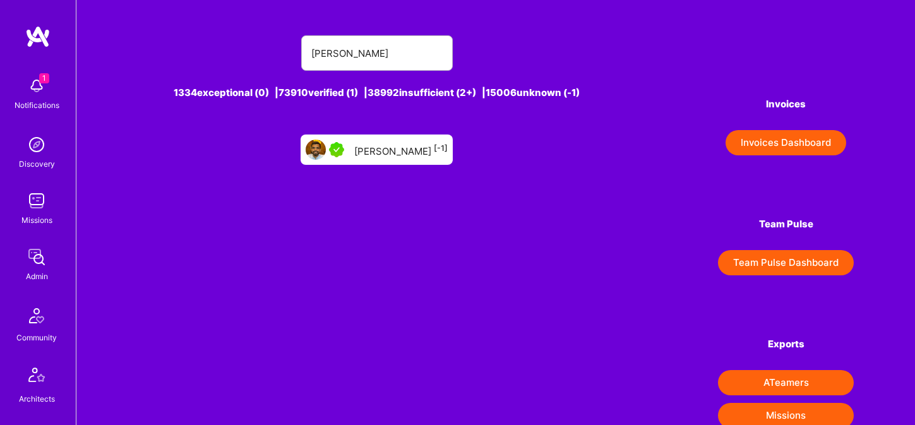
click at [397, 156] on div "Sagar Khasnis [-1]" at bounding box center [400, 149] width 93 height 16
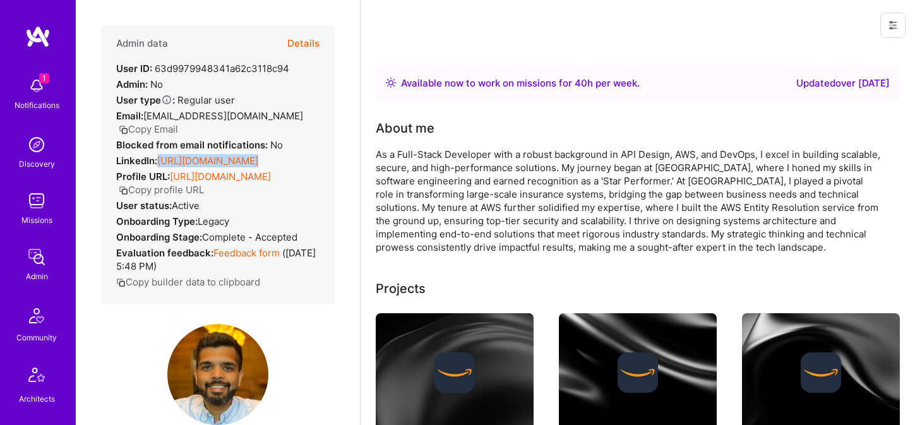
drag, startPoint x: 276, startPoint y: 159, endPoint x: 157, endPoint y: 159, distance: 119.3
click at [157, 159] on div "Admin data Details User ID: 63d9979948341a62c3118c94 Admin: No User type Regula…" at bounding box center [218, 164] width 234 height 278
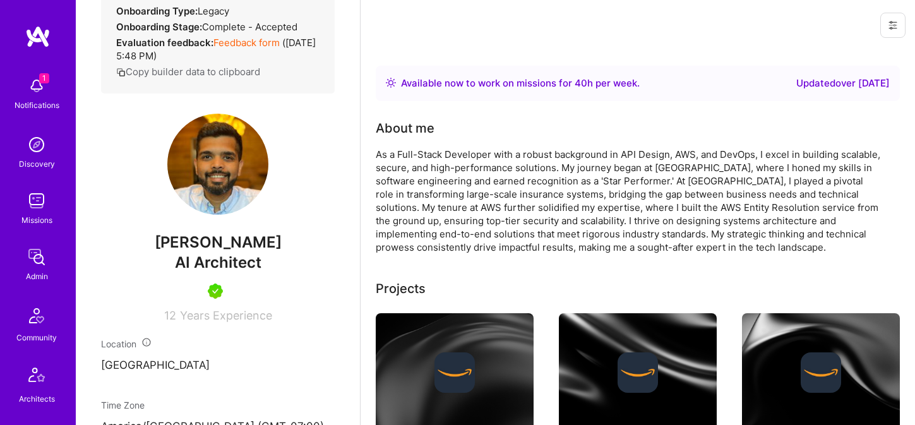
scroll to position [227, 0]
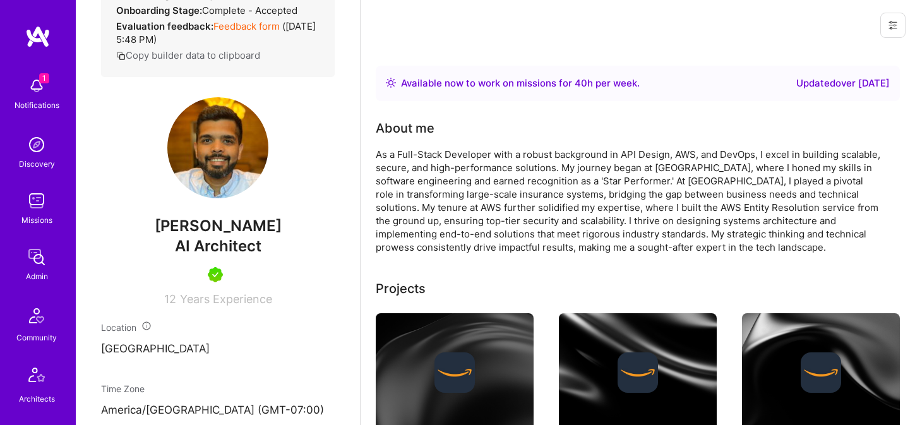
click at [213, 255] on span "AI Architect" at bounding box center [218, 246] width 86 height 18
copy span "AI Architect"
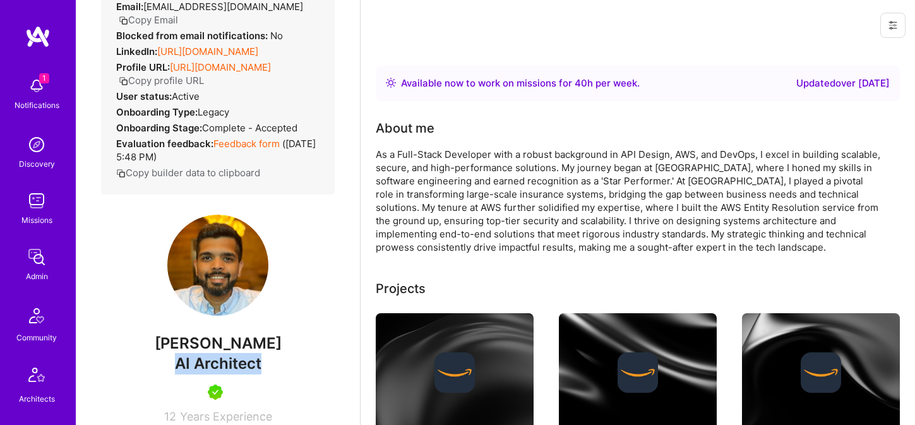
scroll to position [0, 0]
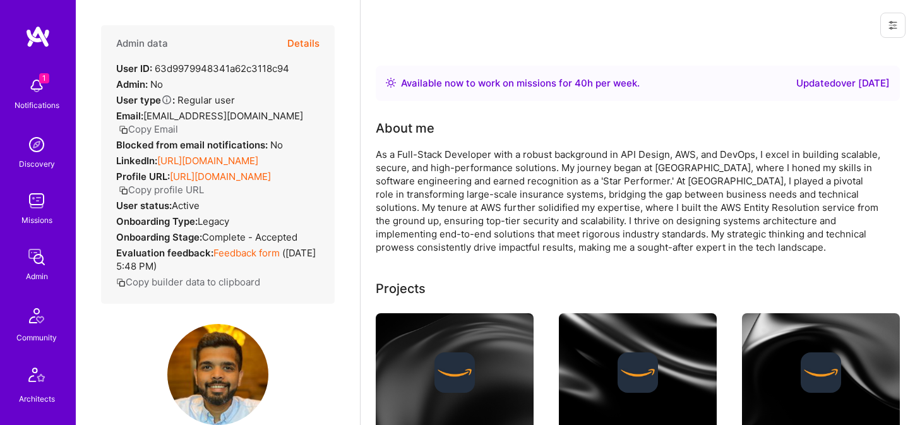
click at [308, 42] on button "Details" at bounding box center [303, 43] width 32 height 37
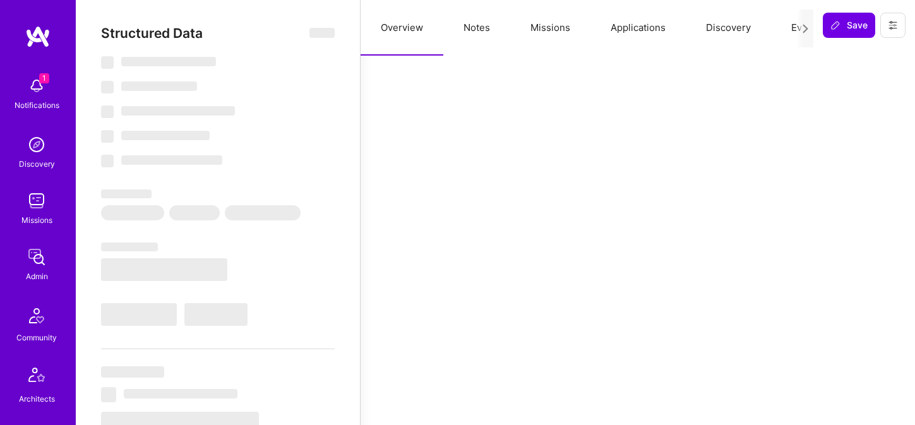
type textarea "x"
select select "Right Now"
select select "5"
select select "4"
select select "7"
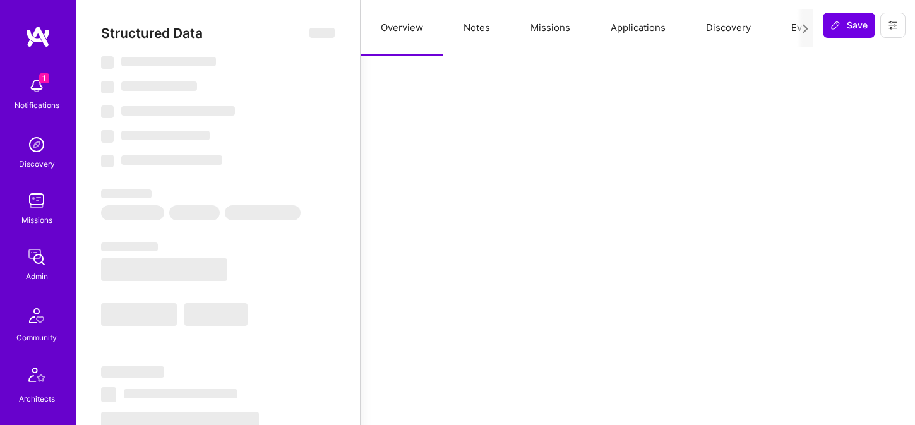
select select "6"
select select "US"
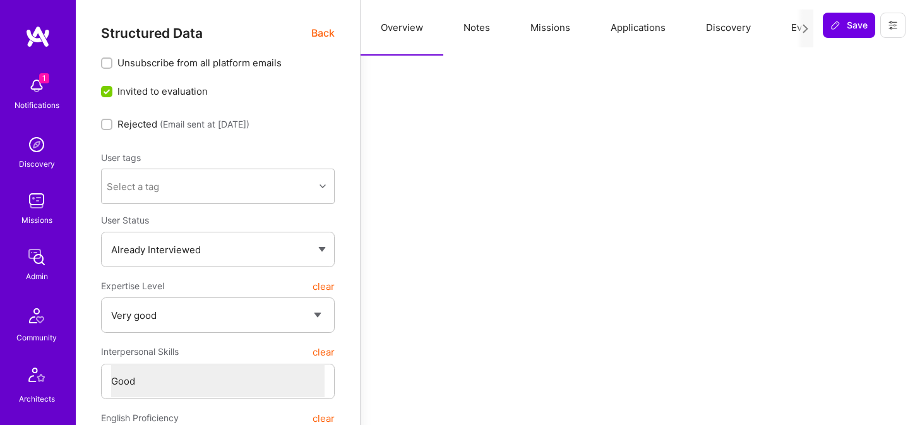
click at [473, 28] on button "Notes" at bounding box center [476, 28] width 67 height 56
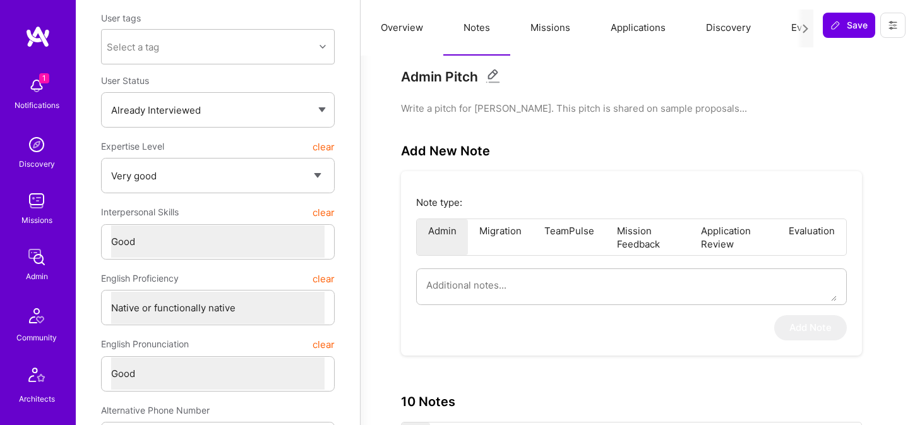
scroll to position [169, 0]
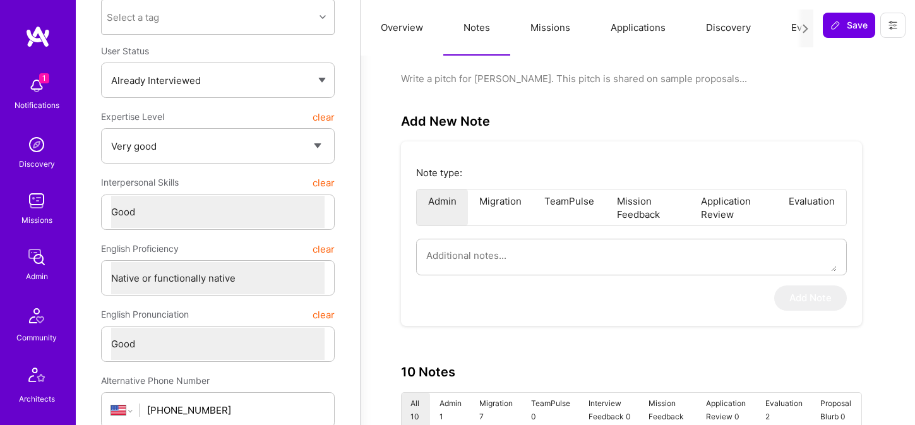
click at [509, 234] on div "Note type: Admin Migration TeamPulse Mission Feedback Application Review Evalua…" at bounding box center [631, 233] width 461 height 184
click at [507, 258] on textarea at bounding box center [631, 255] width 410 height 32
paste textarea "This is a summary of the application form of Sagar Khasnis for the AI/ML Guild …"
type textarea "x"
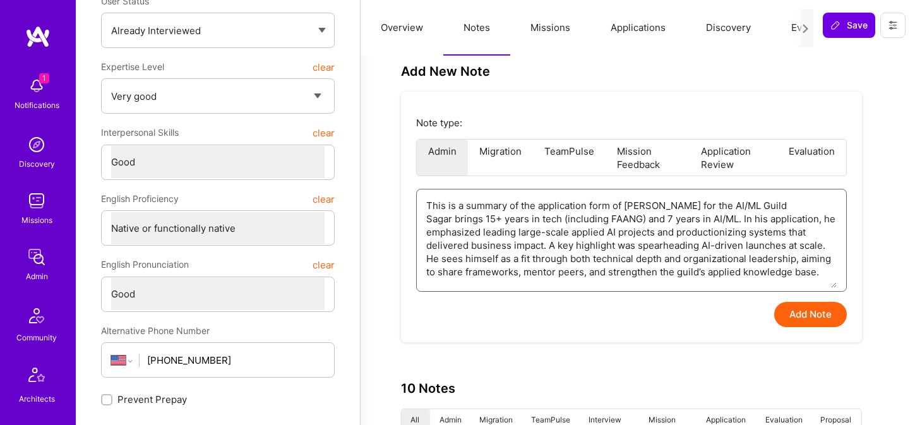
scroll to position [369, 0]
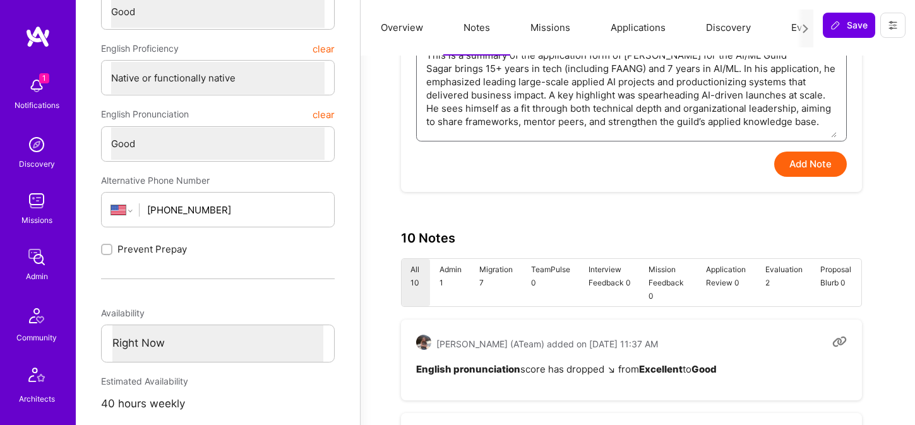
type textarea "This is a summary of the application form of Sagar Khasnis for the AI/ML Guild …"
click at [814, 178] on div "Note type: Admin Migration TeamPulse Mission Feedback Application Review Evalua…" at bounding box center [631, 66] width 461 height 251
click at [814, 170] on button "Add Note" at bounding box center [810, 163] width 73 height 25
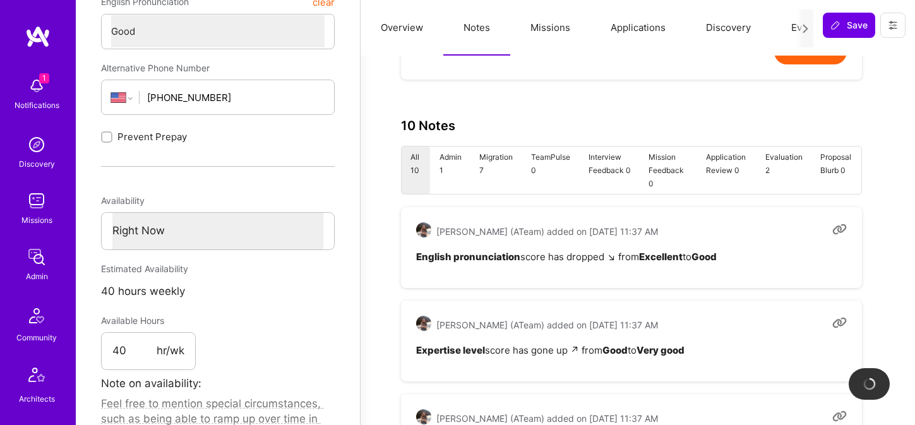
type textarea "x"
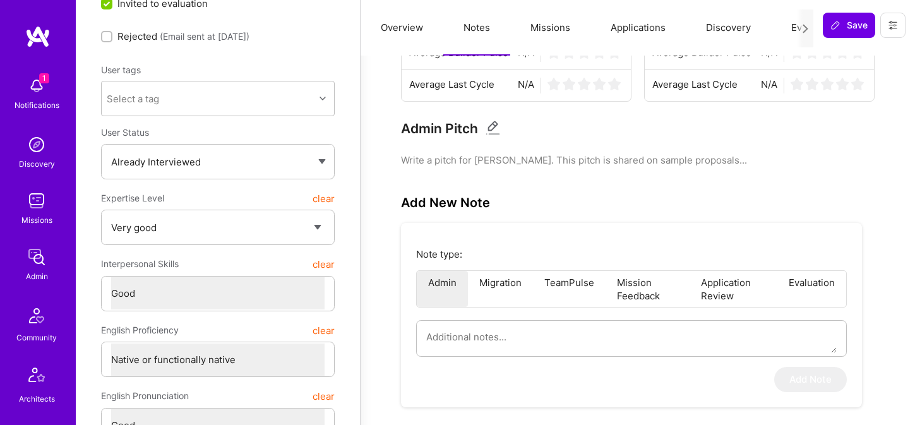
scroll to position [0, 0]
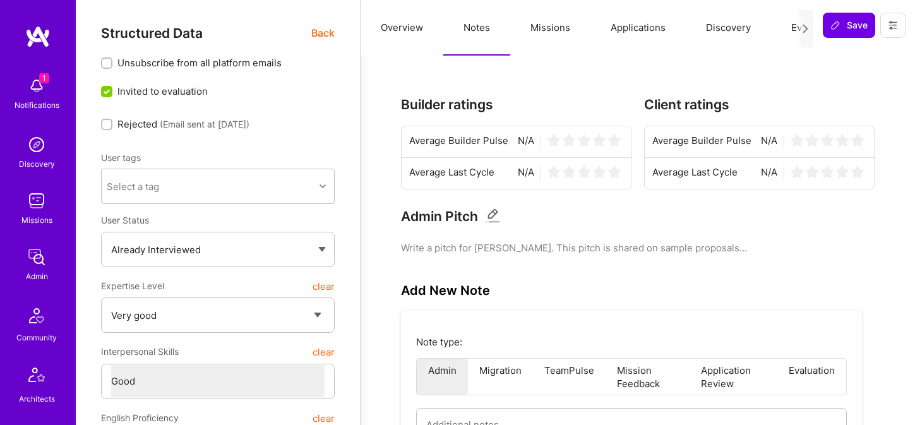
click at [790, 29] on button "Evaluation" at bounding box center [814, 28] width 86 height 56
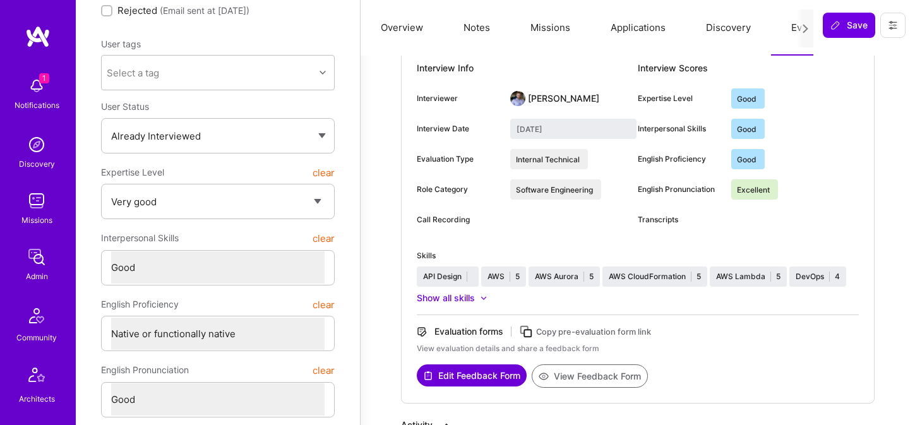
scroll to position [136, 0]
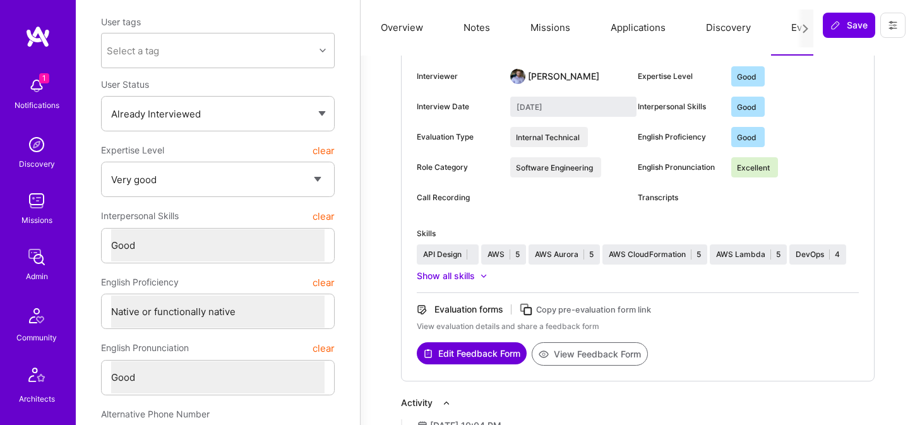
click at [596, 359] on button "View Feedback Form" at bounding box center [590, 353] width 116 height 23
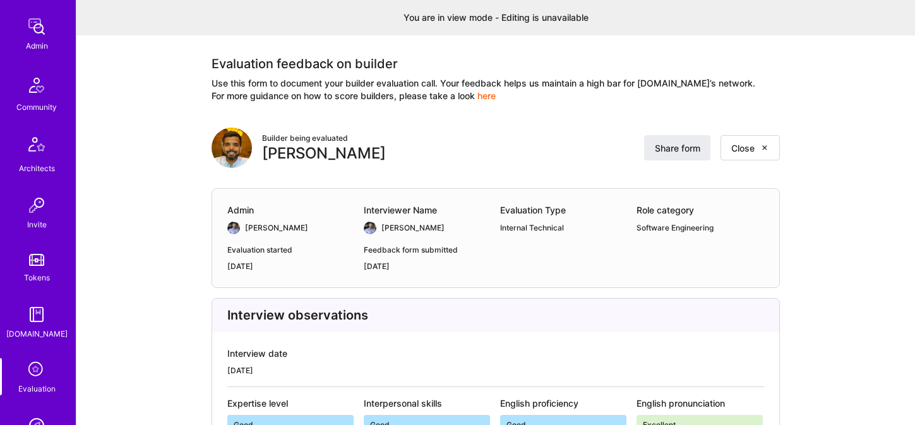
scroll to position [381, 0]
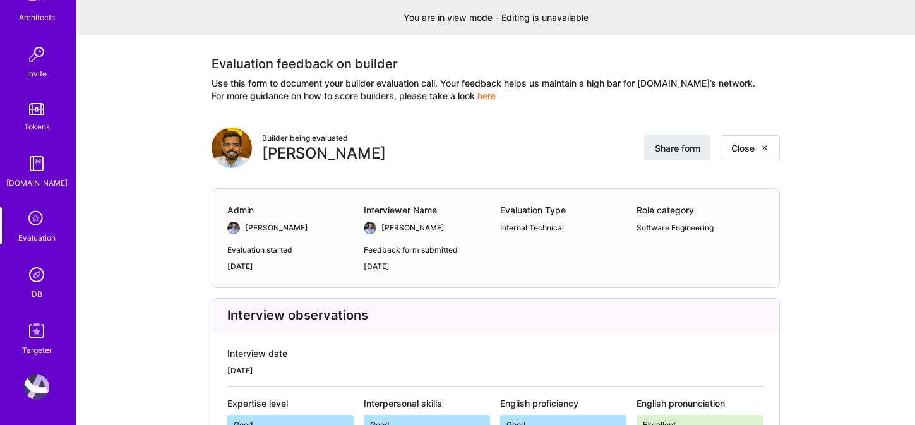
click at [43, 275] on img at bounding box center [36, 274] width 25 height 25
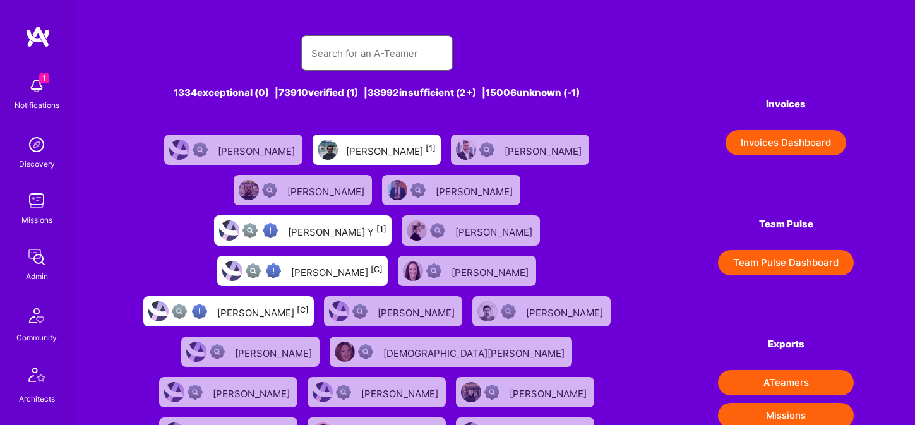
click at [319, 61] on input "text" at bounding box center [376, 53] width 131 height 32
paste input "[PERSON_NAME]"
type input "[PERSON_NAME]"
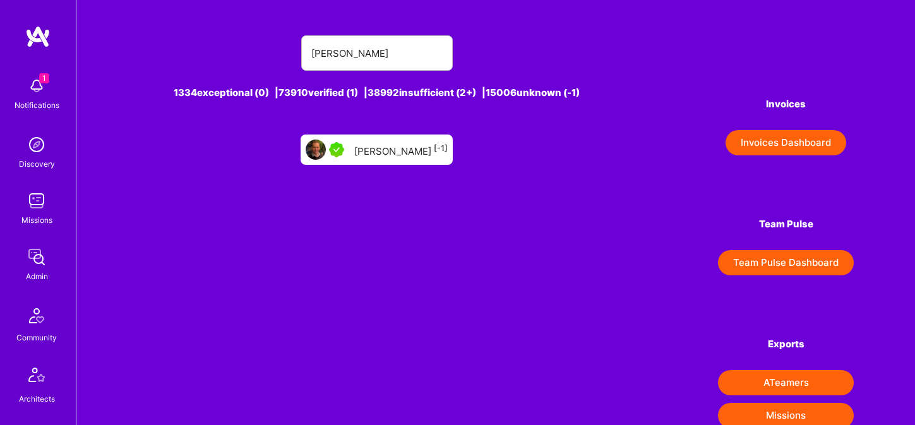
click at [385, 153] on div "Slava Razbash [-1]" at bounding box center [400, 149] width 93 height 16
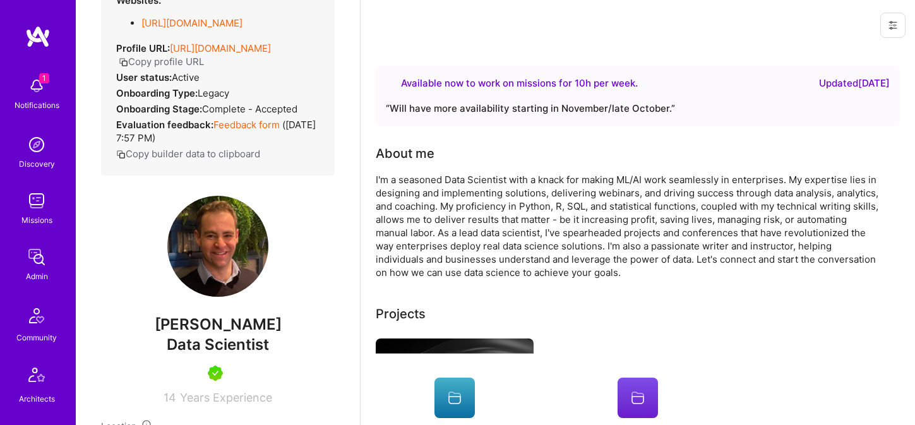
scroll to position [245, 0]
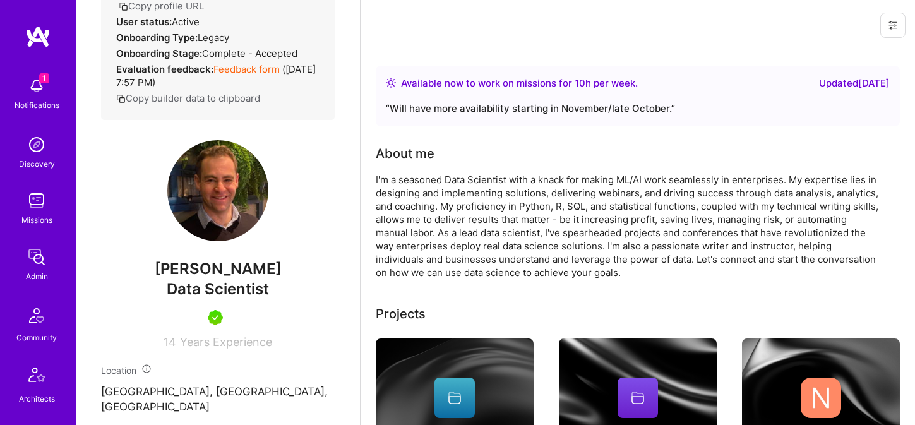
click at [210, 298] on span "Data Scientist" at bounding box center [218, 289] width 102 height 18
copy span "Data Scientist"
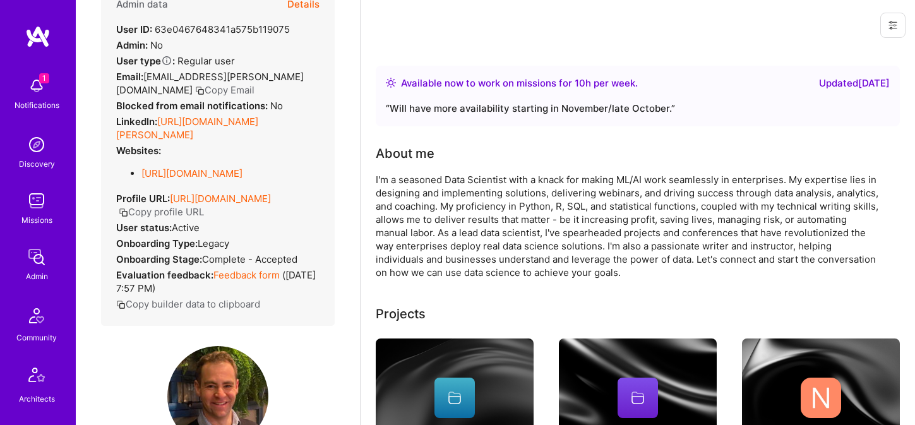
scroll to position [11, 0]
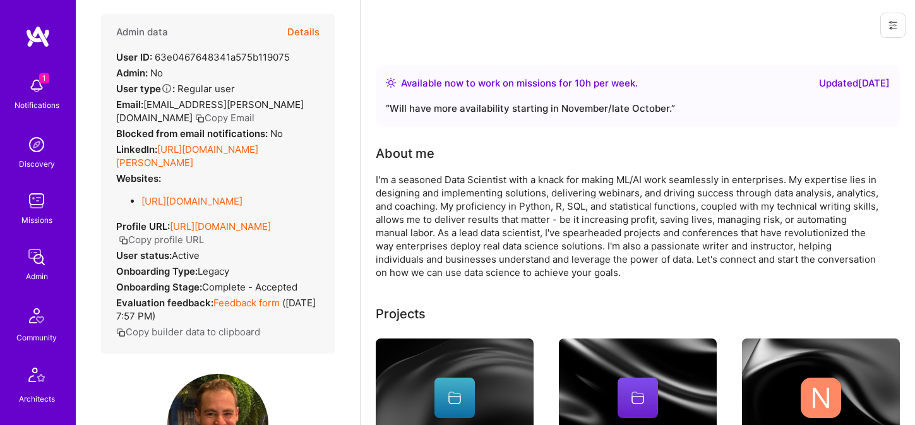
drag, startPoint x: 159, startPoint y: 149, endPoint x: 227, endPoint y: 171, distance: 71.1
click at [227, 171] on div "Admin data Details User ID: 63e0467648341a575b119075 Admin: No User type Regula…" at bounding box center [218, 184] width 234 height 340
drag, startPoint x: 158, startPoint y: 149, endPoint x: 222, endPoint y: 175, distance: 69.6
click at [222, 175] on div "Admin data Details User ID: 63e0467648341a575b119075 Admin: No User type Regula…" at bounding box center [218, 184] width 234 height 340
click at [145, 148] on strong "LinkedIn:" at bounding box center [136, 149] width 41 height 12
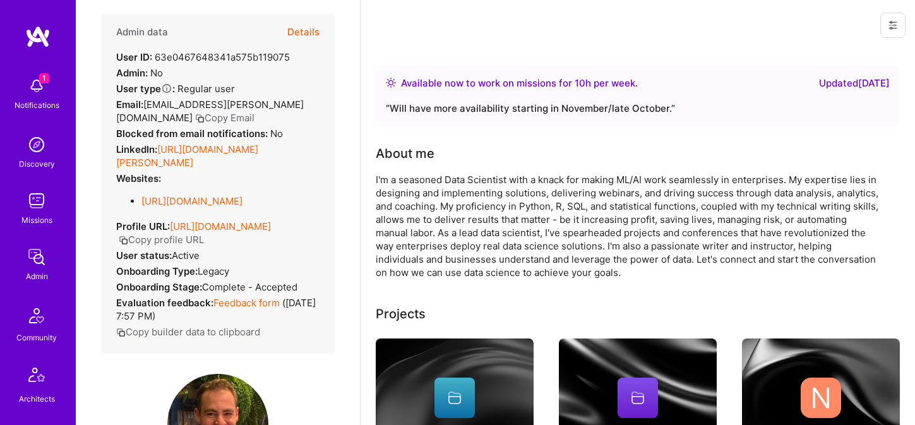
drag, startPoint x: 158, startPoint y: 148, endPoint x: 208, endPoint y: 165, distance: 53.1
click at [208, 165] on div "LinkedIn: https://linkedin.com/in/slava-razbash-4858034" at bounding box center [217, 156] width 203 height 27
copy div "https://linkedin.com/in/slava-razbash-4858034"
click at [305, 27] on button "Details" at bounding box center [303, 32] width 32 height 37
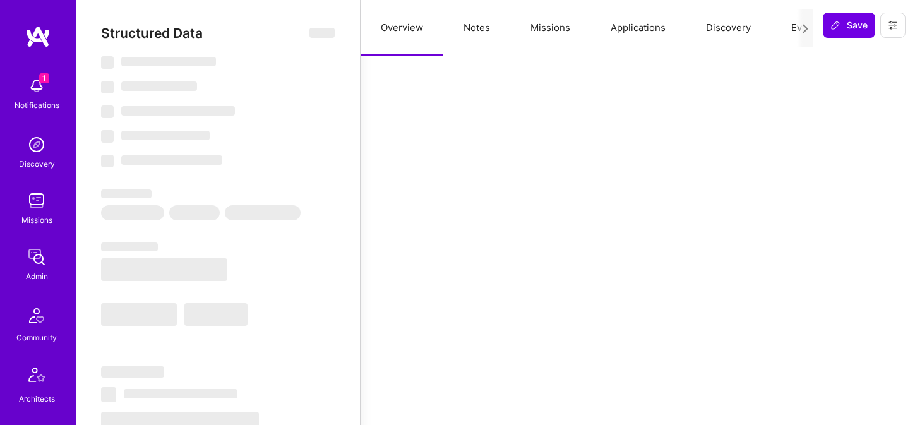
click at [482, 29] on button "Notes" at bounding box center [476, 28] width 67 height 56
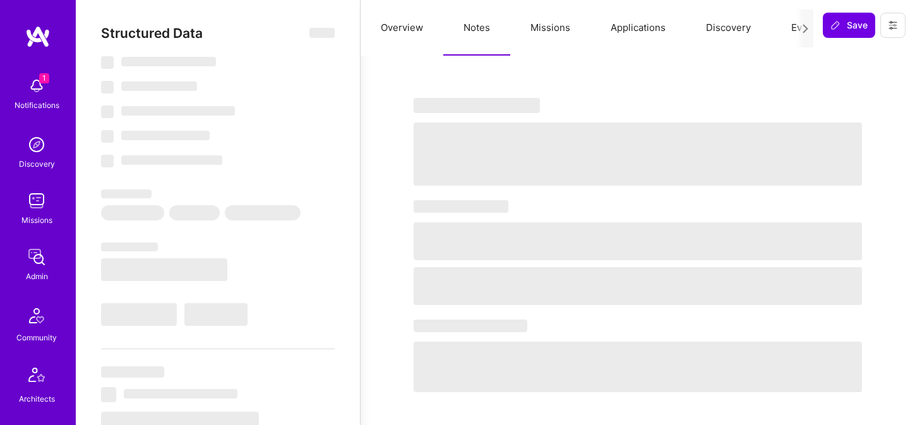
select select "Right Now"
select select "5"
select select "7"
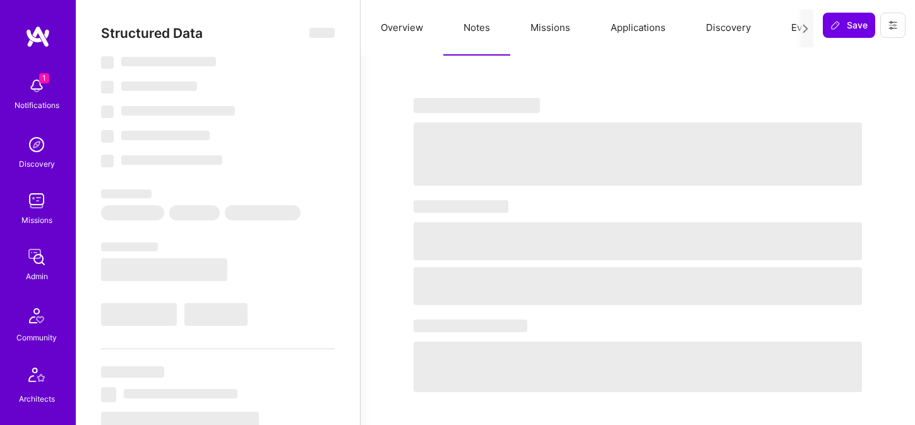
select select "AU"
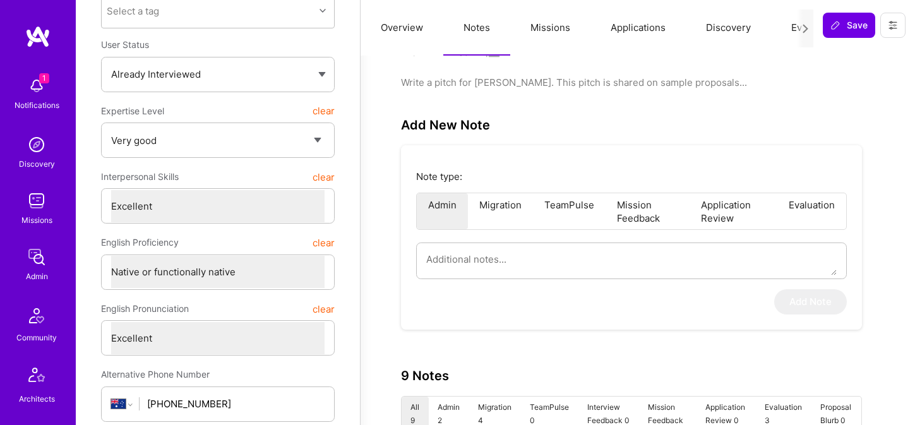
scroll to position [227, 0]
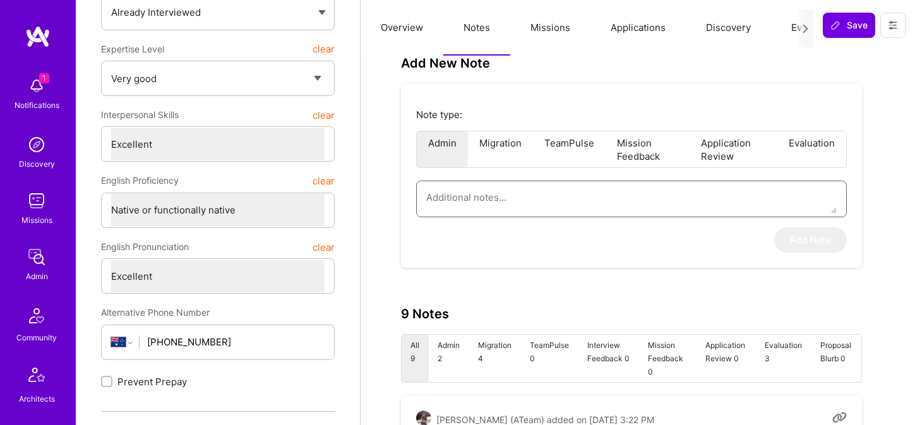
click at [650, 196] on textarea at bounding box center [631, 197] width 410 height 32
paste textarea "This is a summary of the application form of Slava Razbash for the AI/ML Guild …"
type textarea "x"
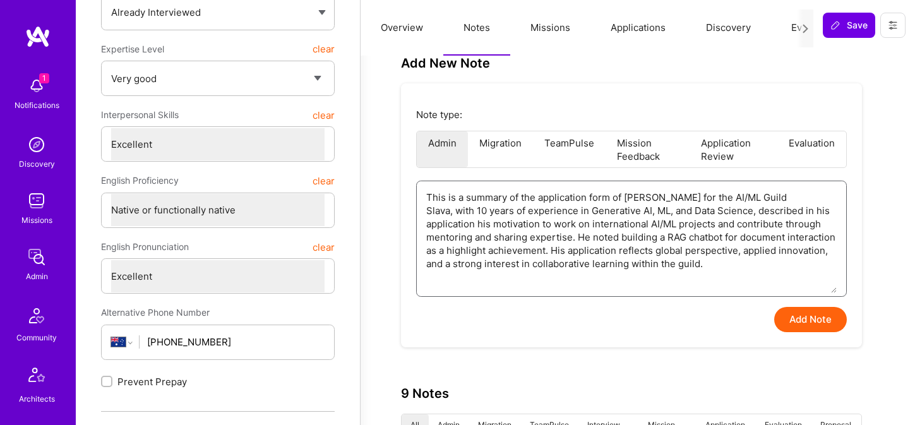
type textarea "This is a summary of the application form of Slava Razbash for the AI/ML Guild …"
click at [807, 320] on button "Add Note" at bounding box center [810, 319] width 73 height 25
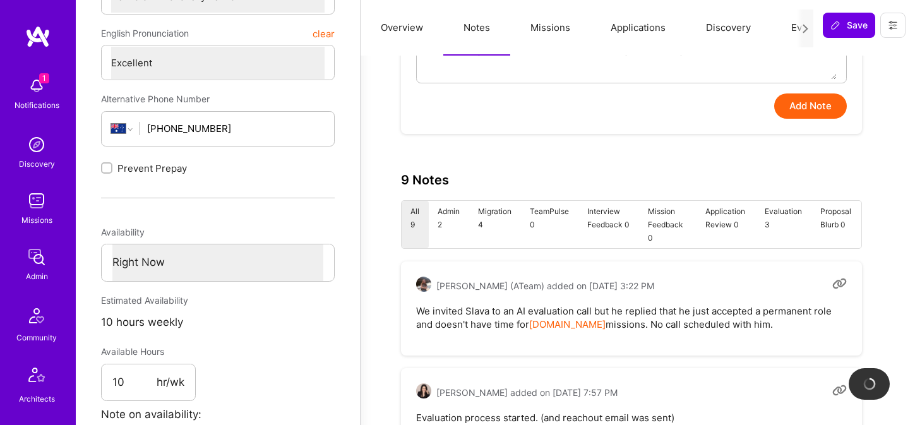
scroll to position [441, 0]
type textarea "x"
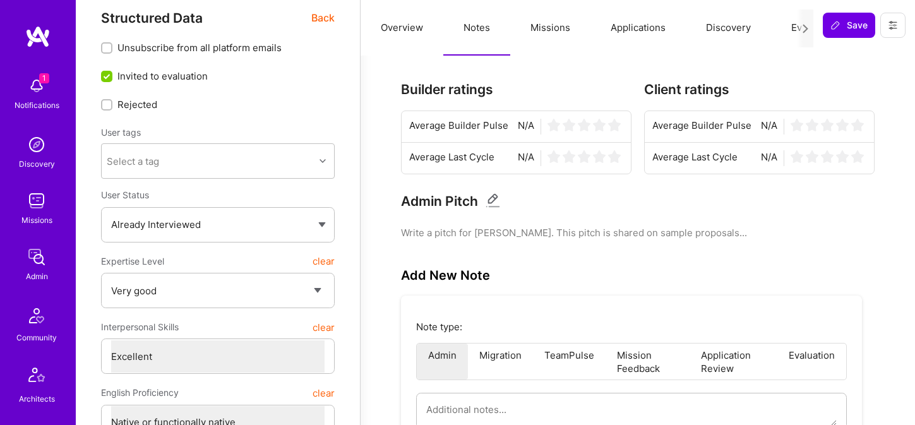
scroll to position [0, 0]
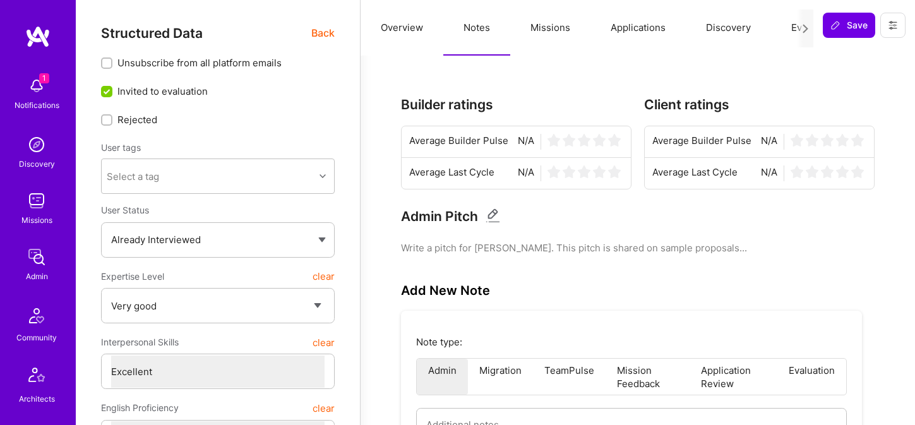
click at [795, 30] on button "Evaluation" at bounding box center [814, 28] width 86 height 56
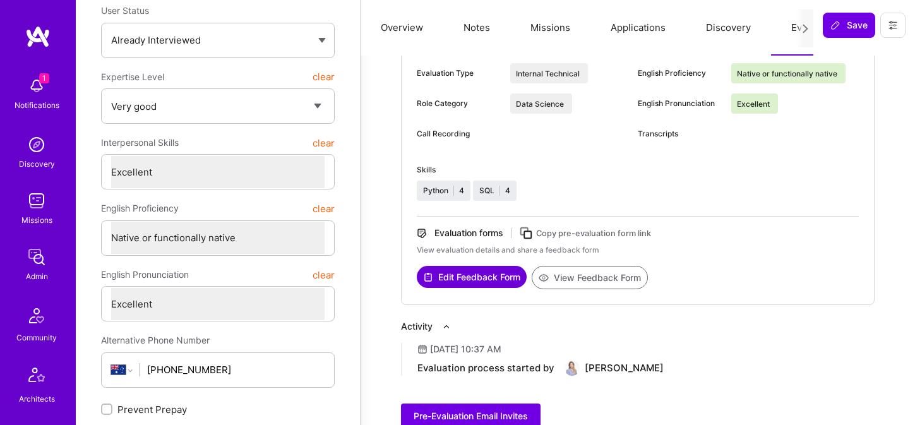
scroll to position [225, 0]
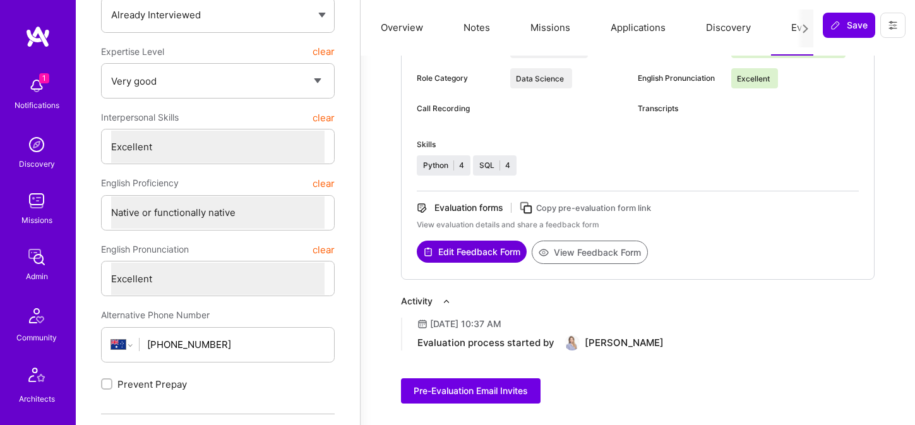
click at [544, 251] on circle at bounding box center [543, 252] width 3 height 3
